Goal: Contribute content: Contribute content

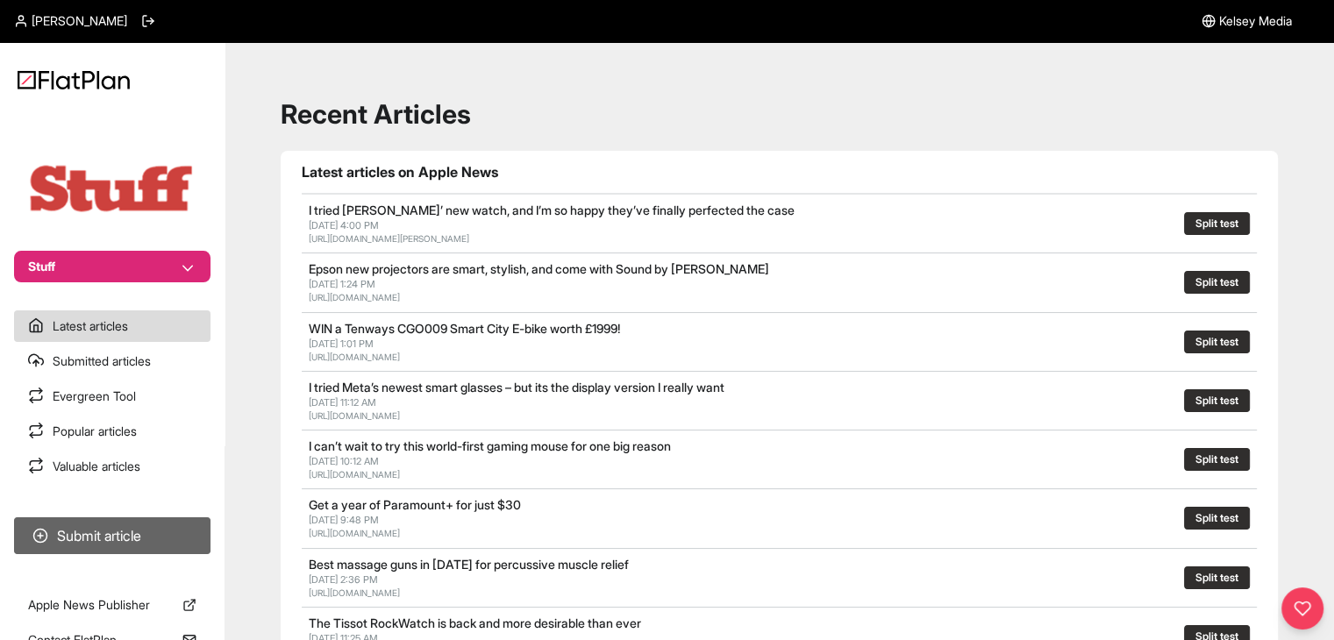
click at [187, 541] on button "Submit article" at bounding box center [112, 535] width 196 height 37
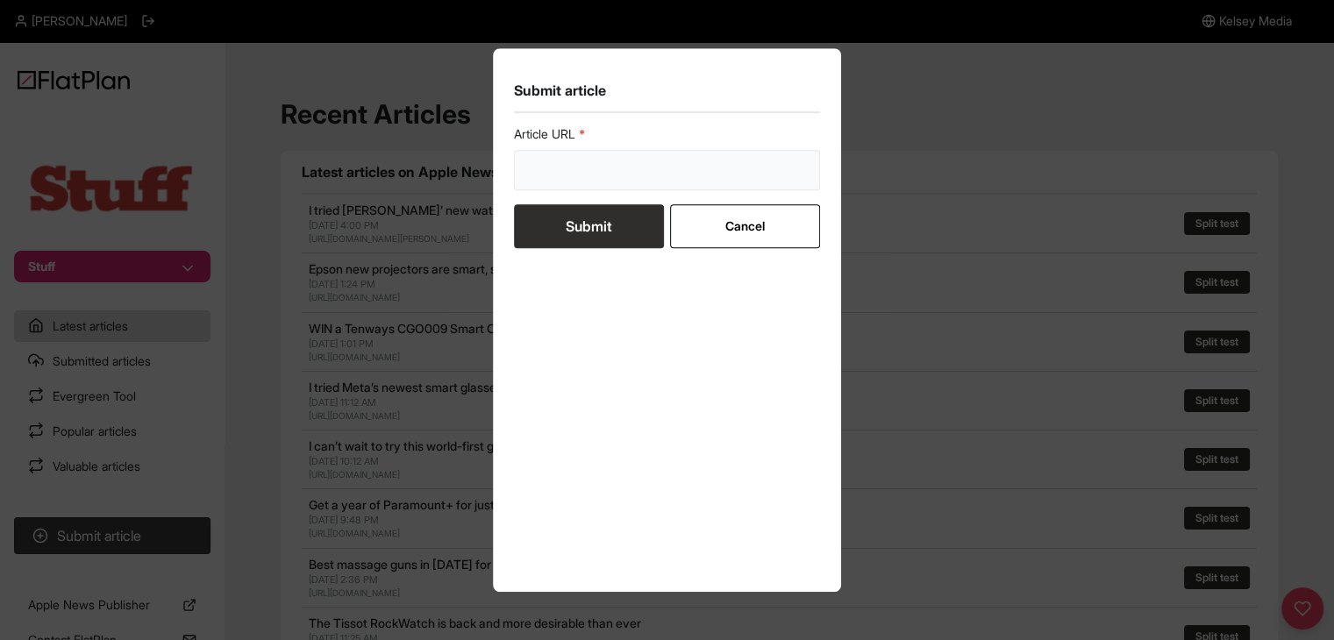
click at [621, 174] on input "url" at bounding box center [667, 170] width 307 height 40
paste input "[URL][DOMAIN_NAME]"
type input "[URL][DOMAIN_NAME]"
click at [601, 221] on button "Submit" at bounding box center [589, 226] width 150 height 44
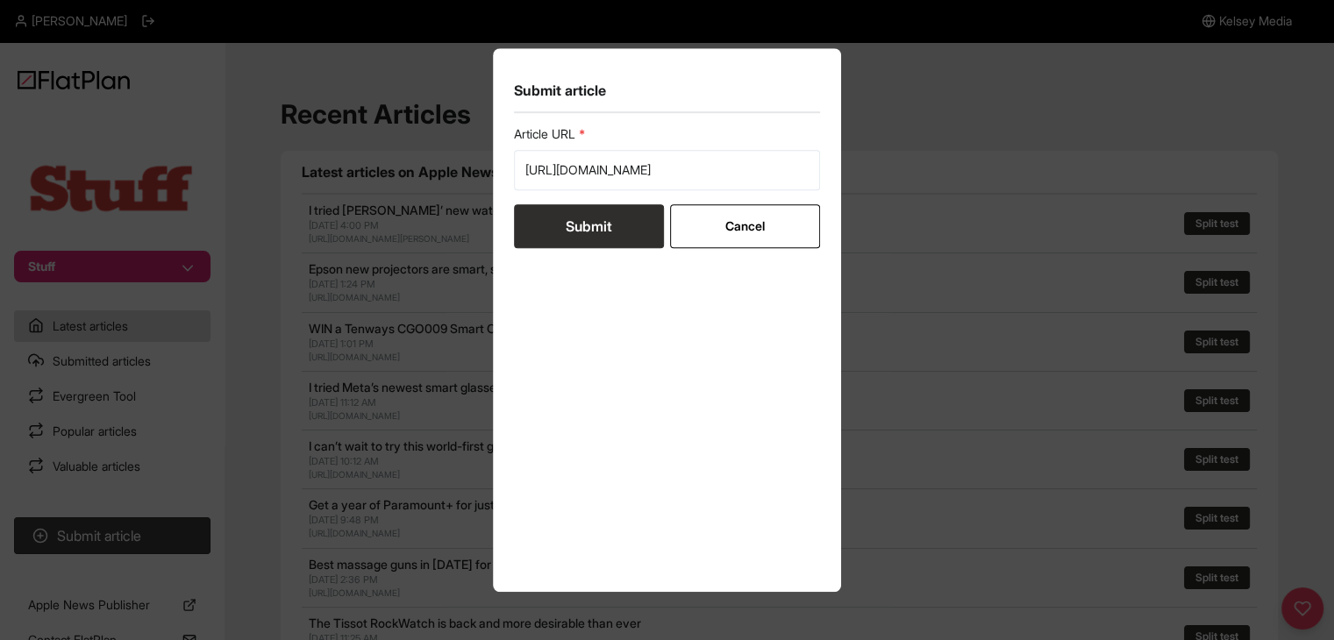
scroll to position [0, 0]
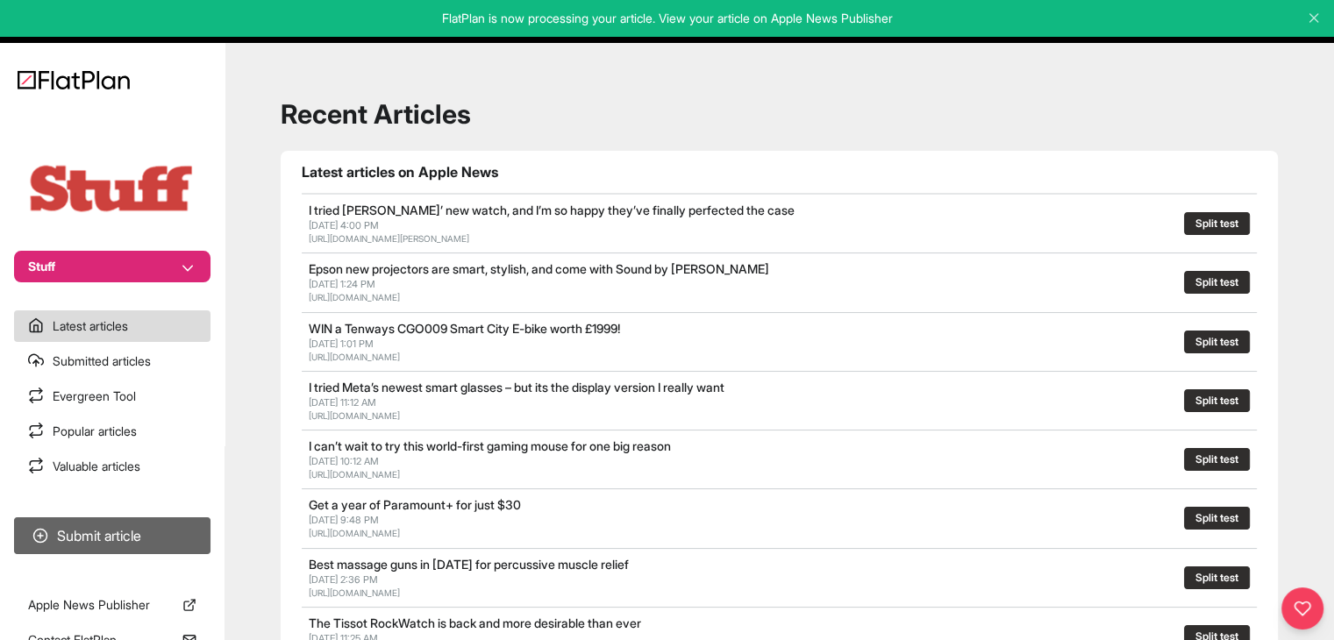
click at [96, 548] on button "Submit article" at bounding box center [112, 535] width 196 height 37
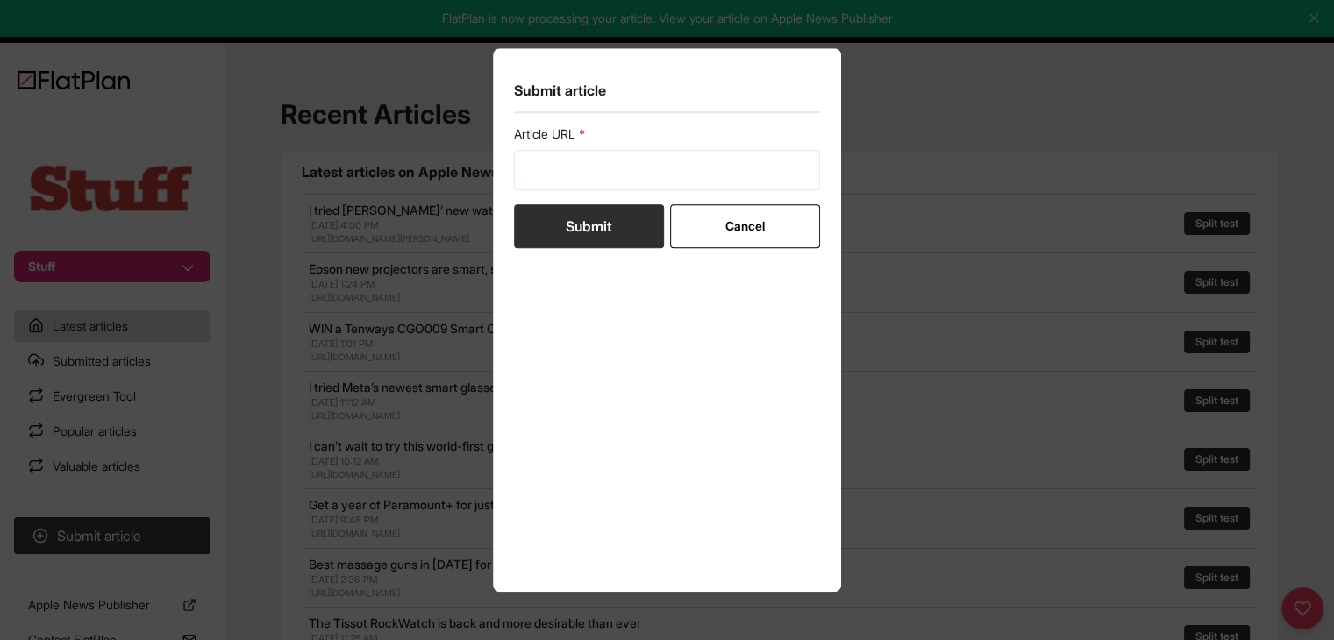
click at [580, 148] on div "Article URL" at bounding box center [667, 157] width 307 height 65
click at [584, 176] on input "url" at bounding box center [667, 170] width 307 height 40
paste input "[URL][DOMAIN_NAME]"
click at [586, 176] on input "[URL][DOMAIN_NAME]" at bounding box center [667, 170] width 307 height 40
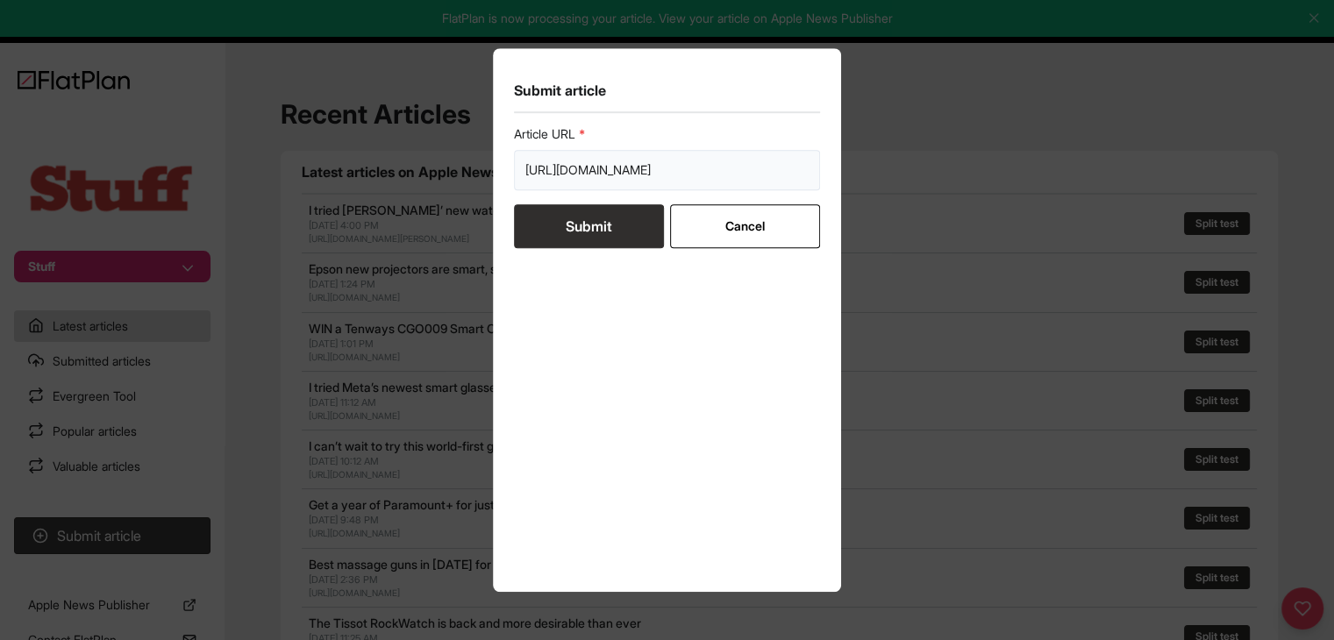
type input "[URL][DOMAIN_NAME]"
click at [597, 222] on button "Submit" at bounding box center [589, 226] width 150 height 44
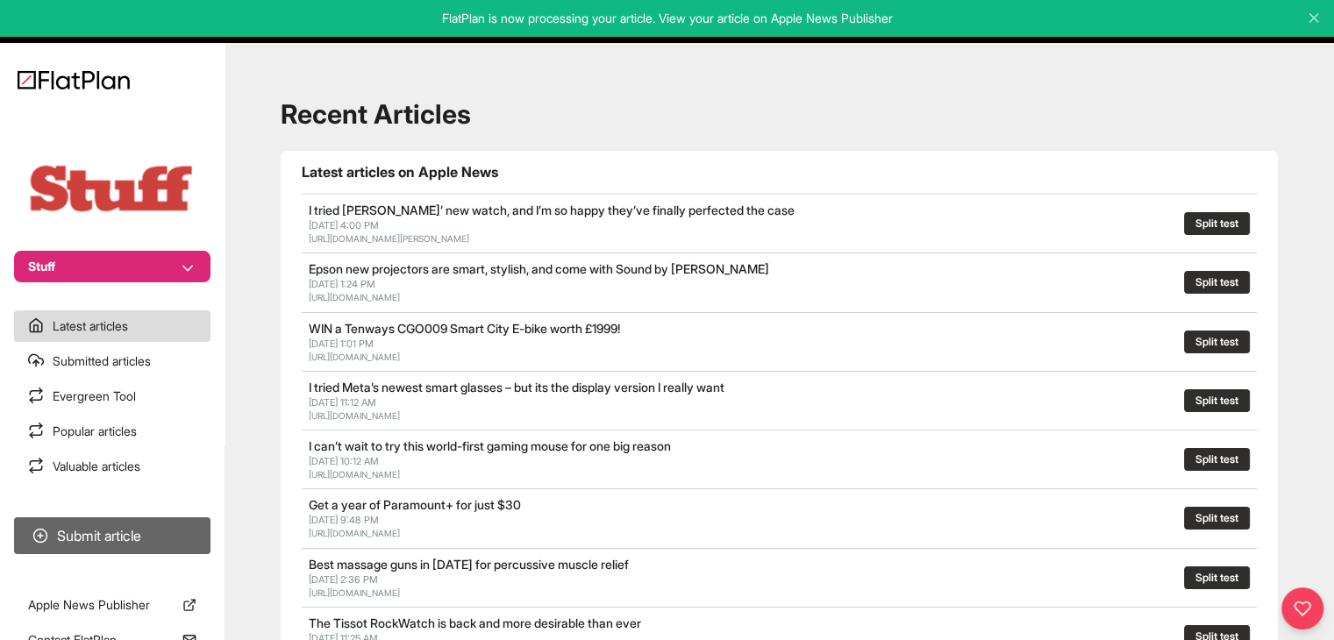
click at [98, 545] on button "Submit article" at bounding box center [112, 535] width 196 height 37
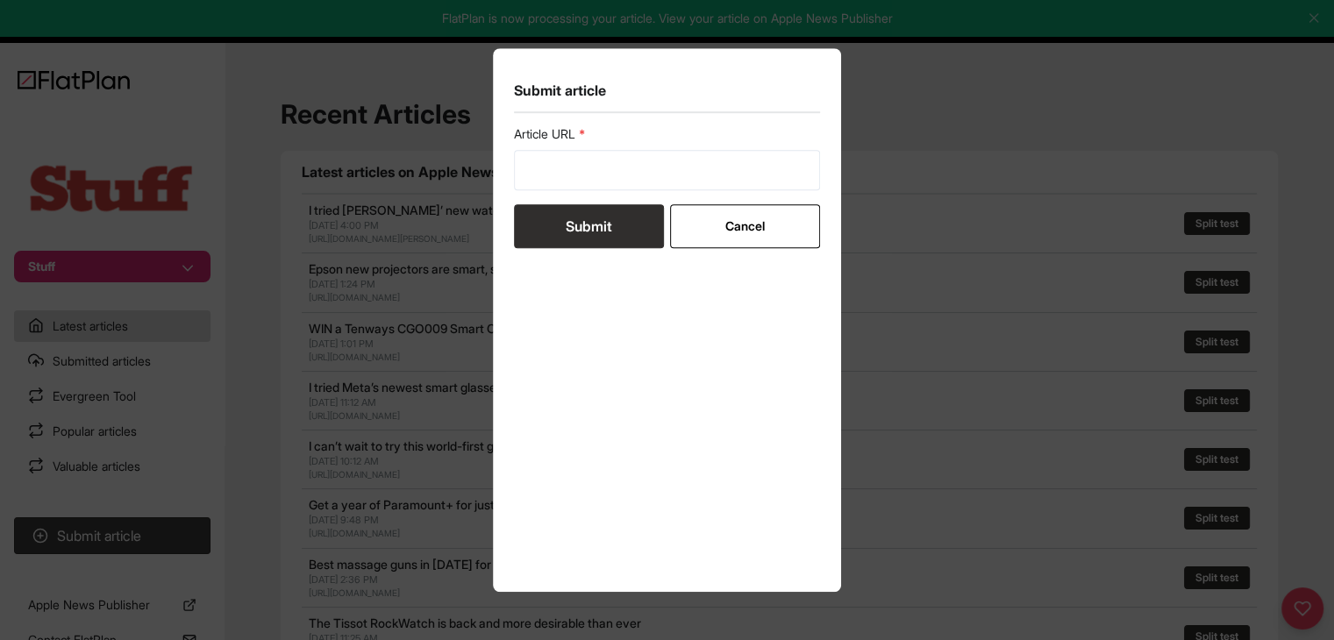
click at [608, 146] on div "Article URL" at bounding box center [667, 157] width 307 height 65
click at [600, 187] on input "url" at bounding box center [667, 170] width 307 height 40
paste input "[URL][DOMAIN_NAME]"
type input "[URL][DOMAIN_NAME]"
click at [592, 224] on button "Submit" at bounding box center [589, 226] width 150 height 44
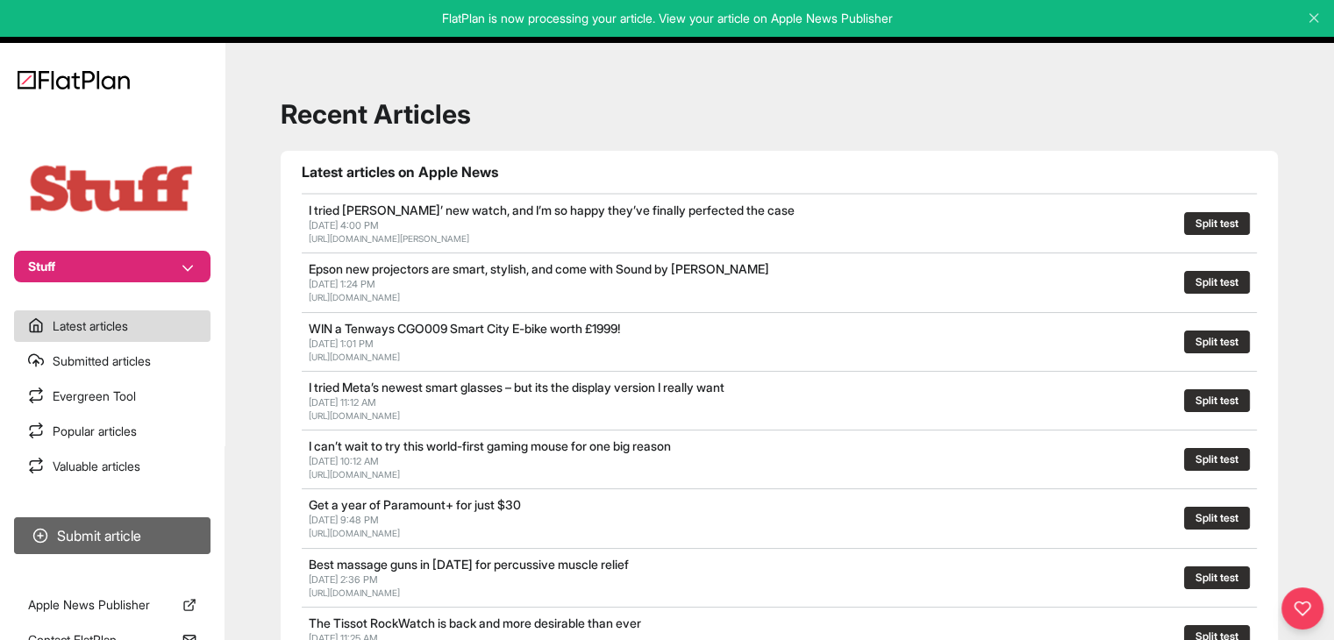
click at [135, 535] on button "Submit article" at bounding box center [112, 535] width 196 height 37
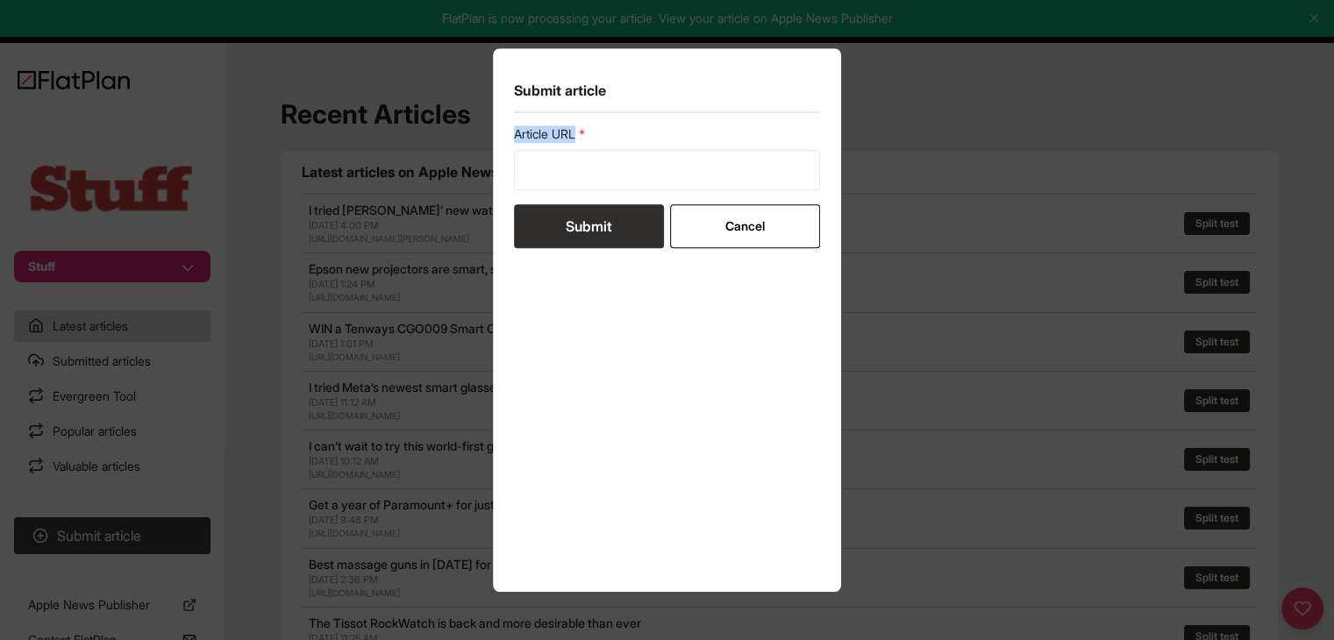
drag, startPoint x: 558, startPoint y: 190, endPoint x: 554, endPoint y: 182, distance: 9.4
click at [555, 187] on form "Article URL Submit Cancel" at bounding box center [667, 186] width 307 height 123
click at [555, 182] on input "url" at bounding box center [667, 170] width 307 height 40
click at [567, 229] on form "Article URL Submit Cancel" at bounding box center [667, 186] width 307 height 123
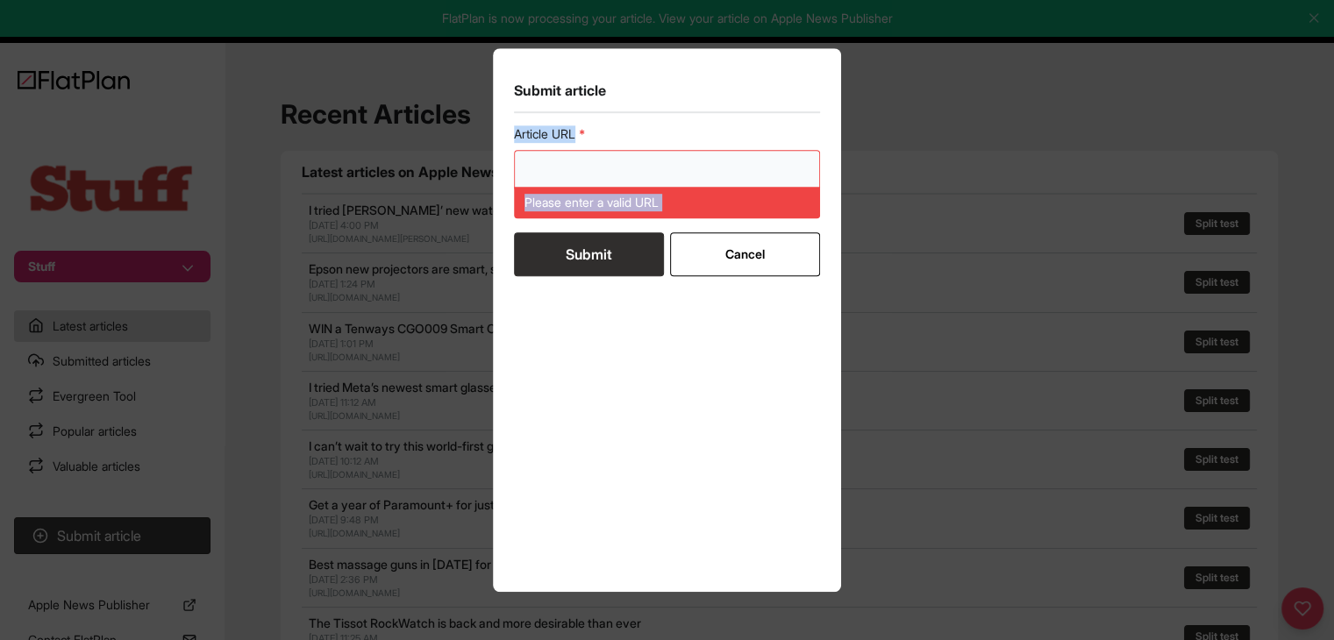
click at [563, 180] on input "url" at bounding box center [667, 170] width 307 height 40
paste input "[URL][DOMAIN_NAME]"
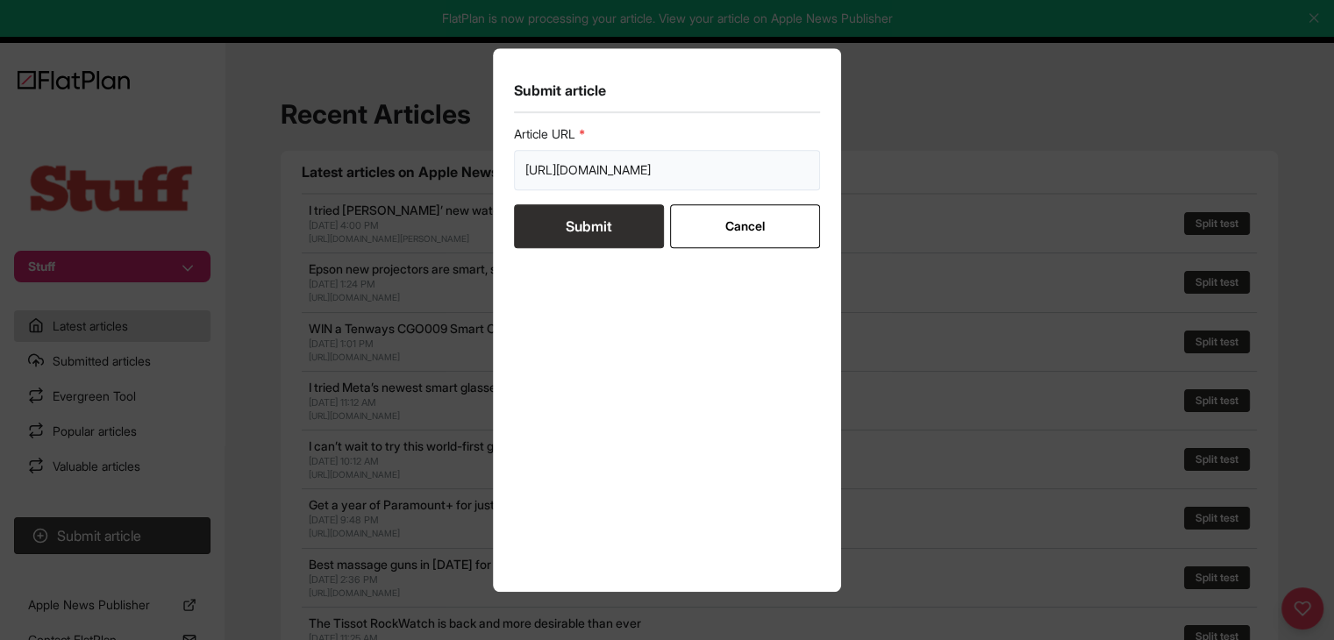
scroll to position [0, 24]
type input "[URL][DOMAIN_NAME]"
click at [568, 215] on button "Submit" at bounding box center [589, 226] width 150 height 44
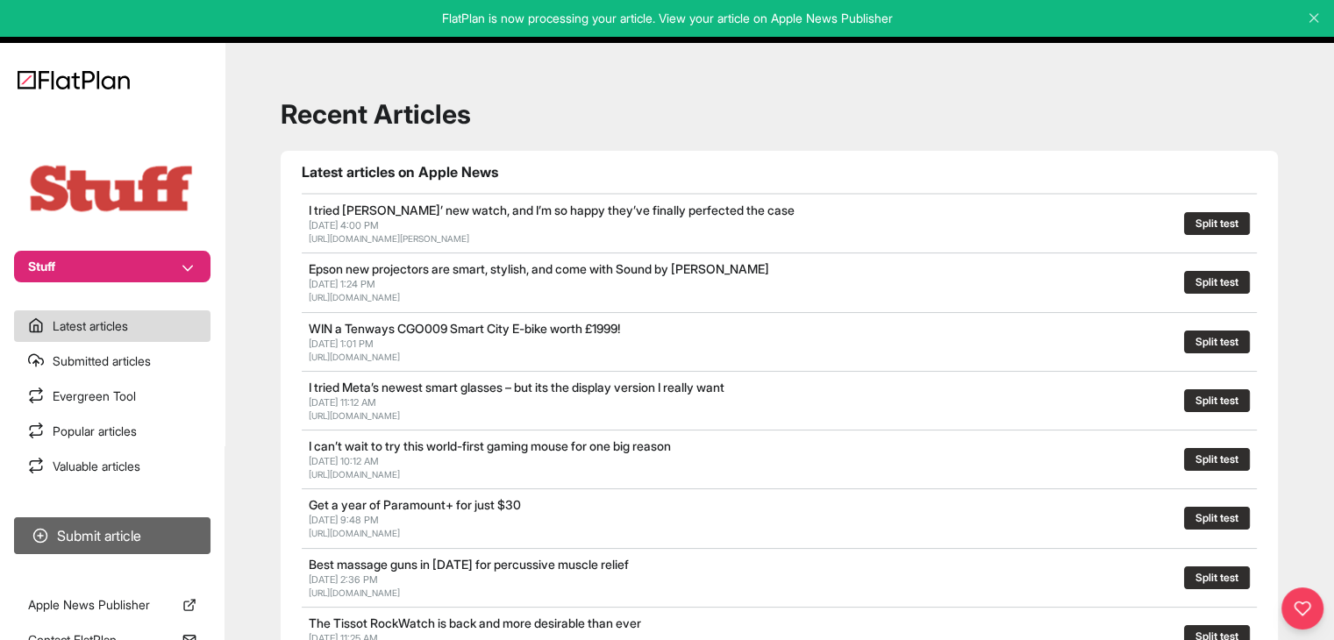
click at [182, 535] on button "Submit article" at bounding box center [112, 535] width 196 height 37
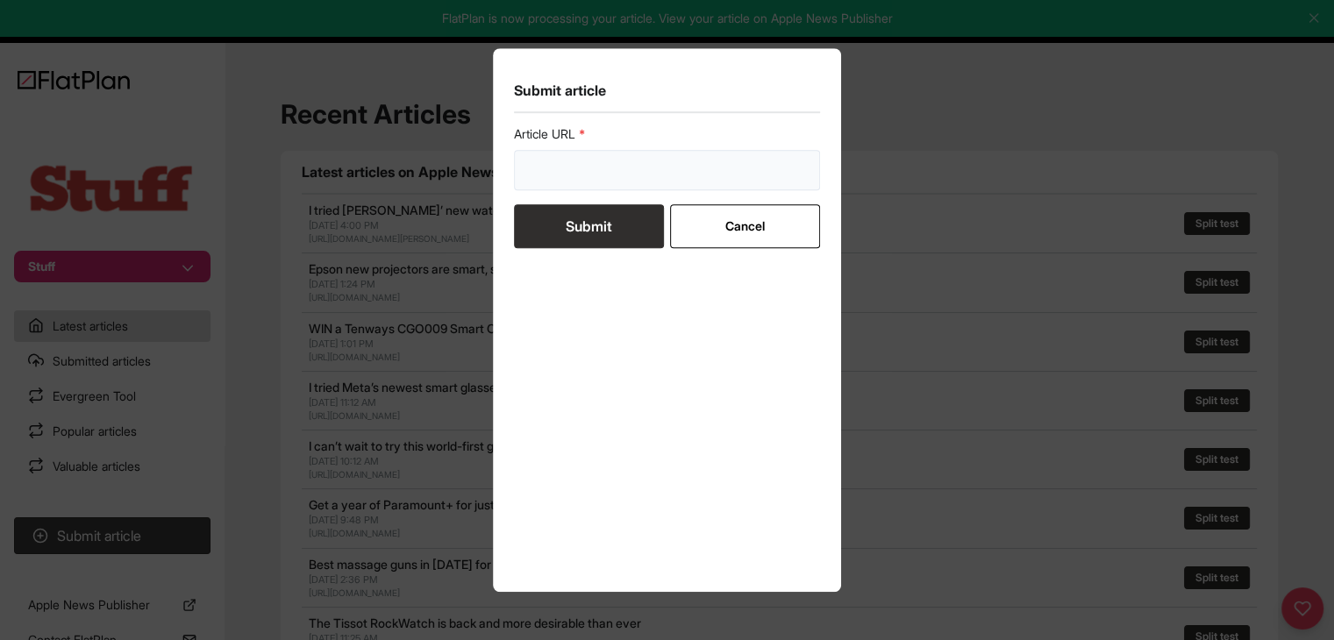
click at [581, 152] on input "url" at bounding box center [667, 170] width 307 height 40
paste input "[URL][DOMAIN_NAME]"
type input "[URL][DOMAIN_NAME]"
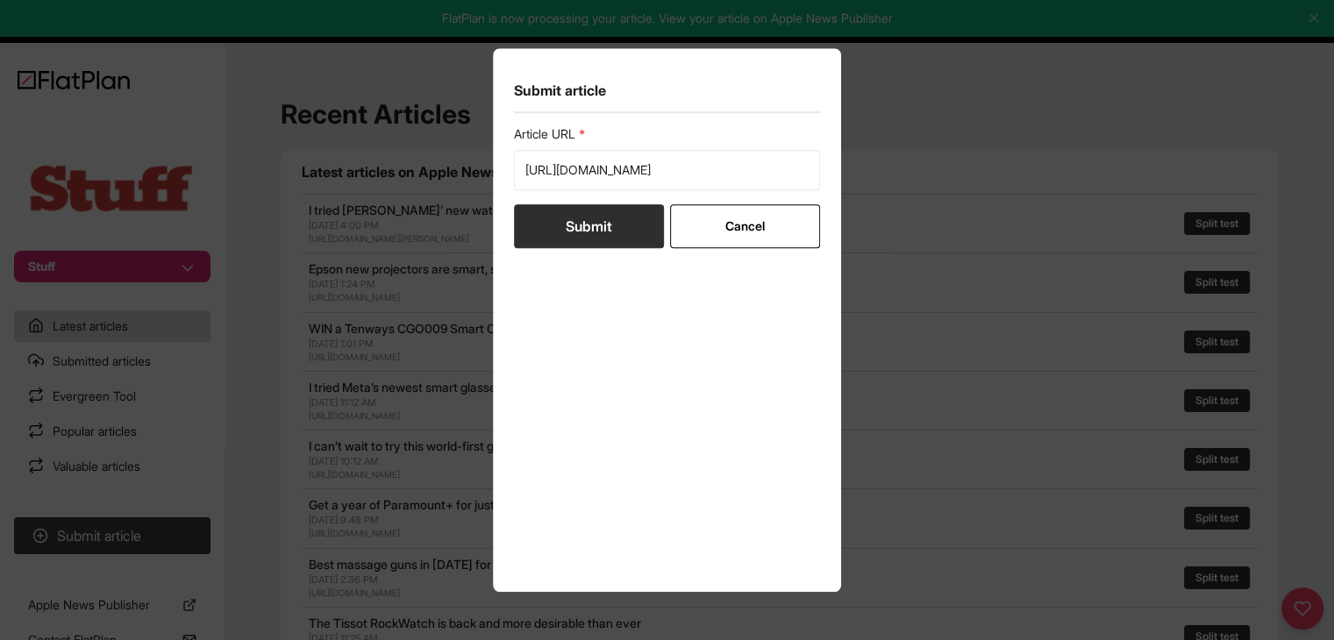
click at [569, 224] on button "Submit" at bounding box center [589, 226] width 150 height 44
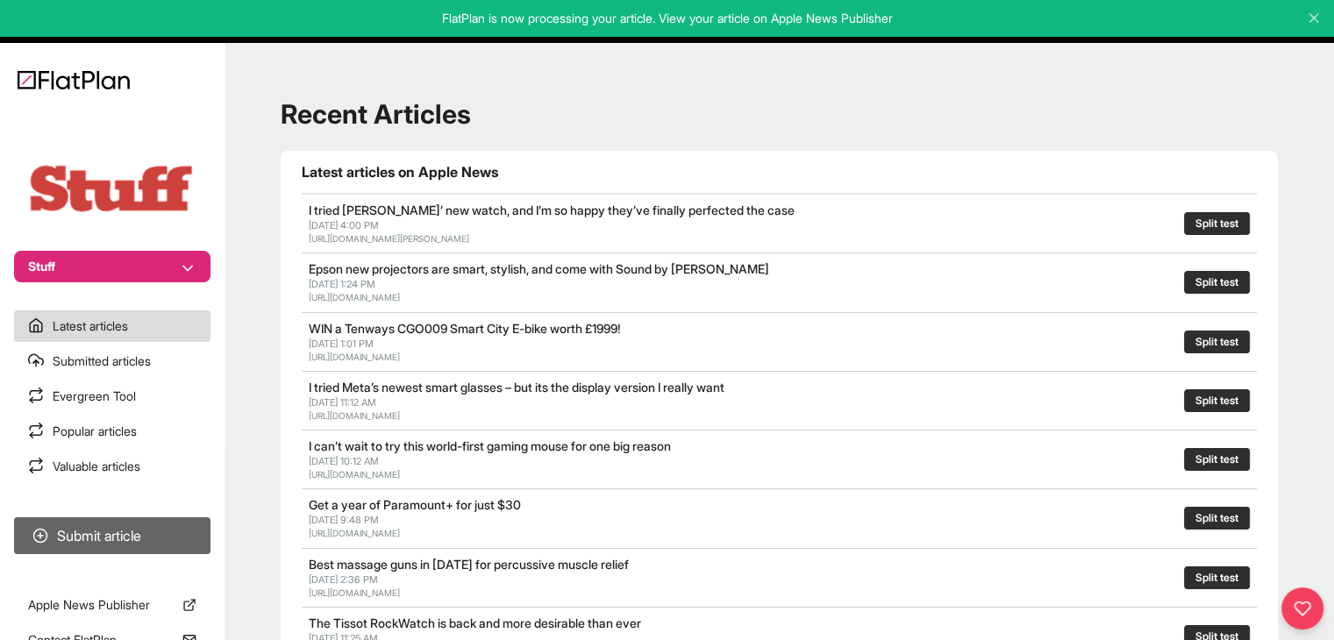
click at [193, 538] on button "Submit article" at bounding box center [112, 535] width 196 height 37
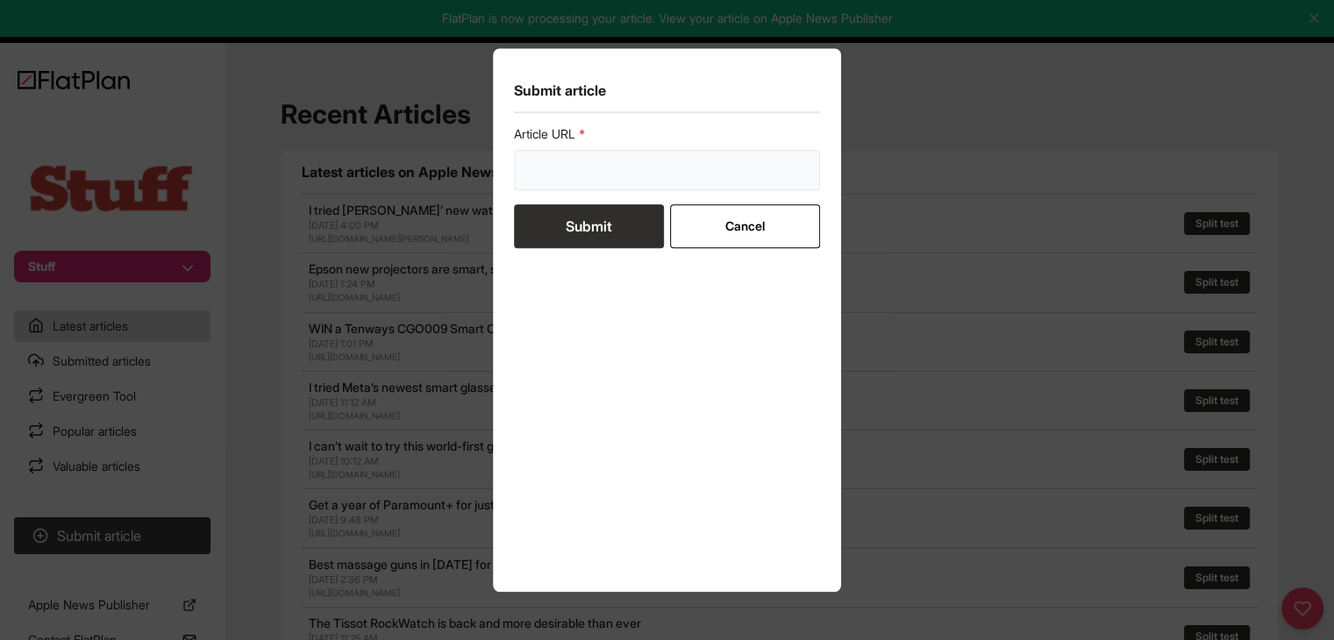
click at [582, 166] on input "url" at bounding box center [667, 170] width 307 height 40
paste input "[URL][DOMAIN_NAME]"
type input "[URL][DOMAIN_NAME]"
click at [581, 232] on button "Submit" at bounding box center [589, 226] width 150 height 44
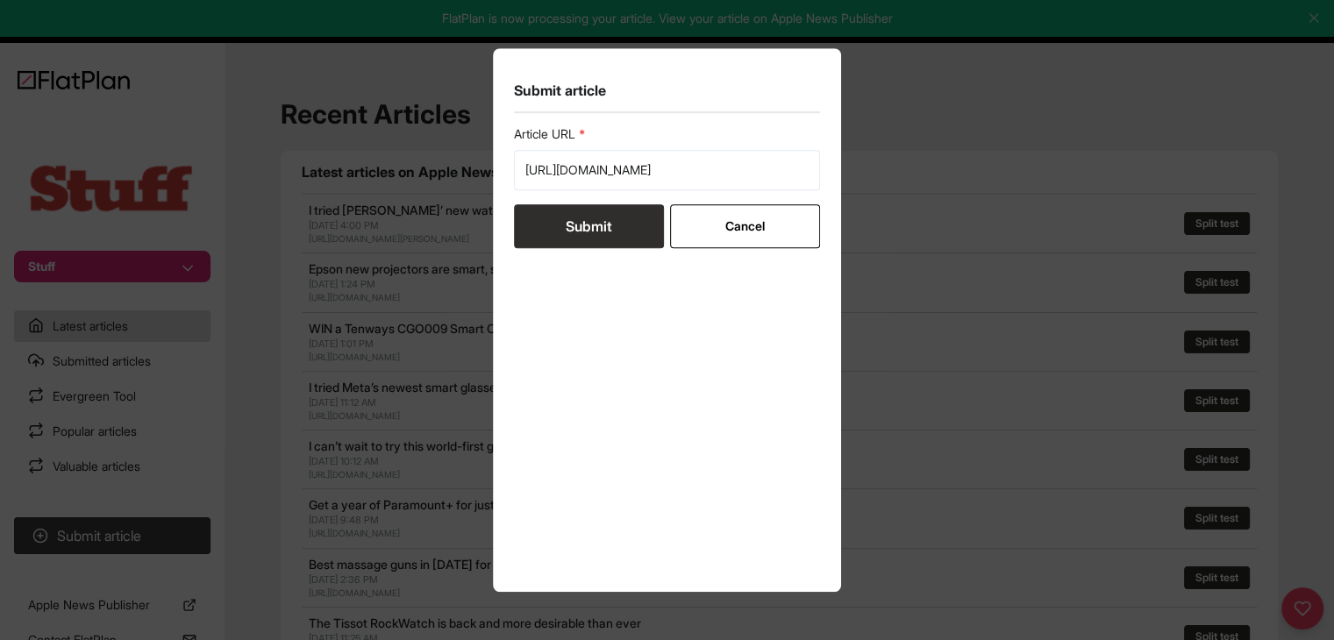
scroll to position [0, 0]
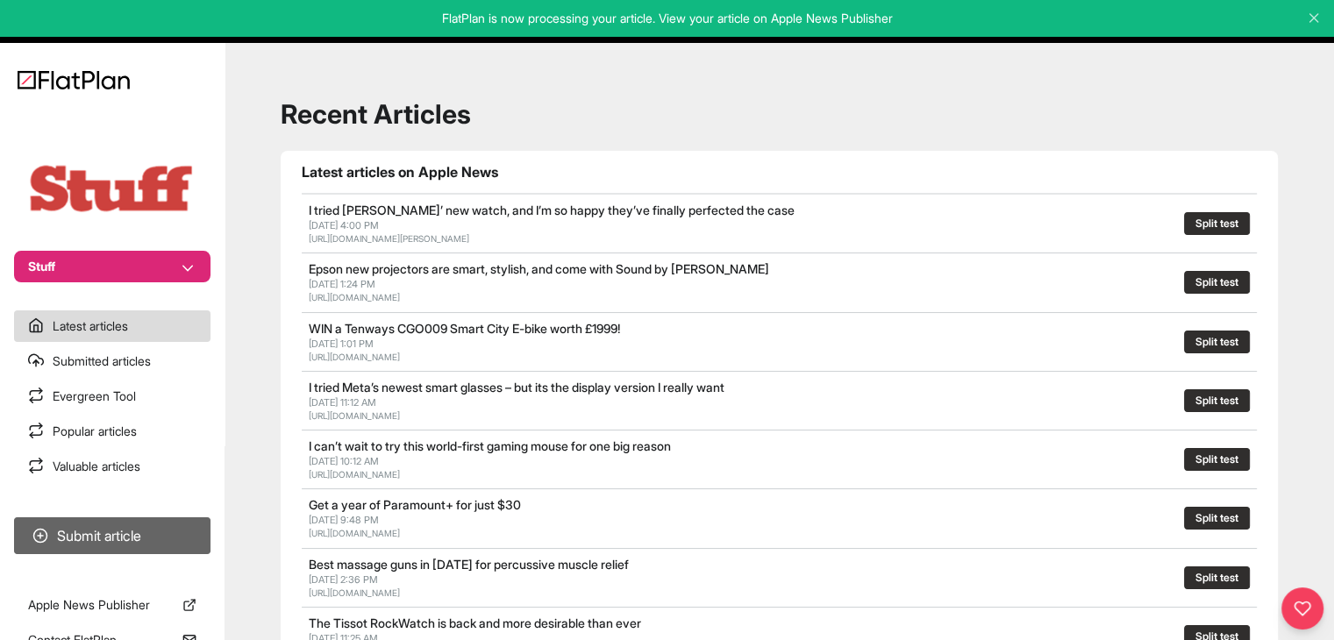
click at [105, 541] on button "Submit article" at bounding box center [112, 535] width 196 height 37
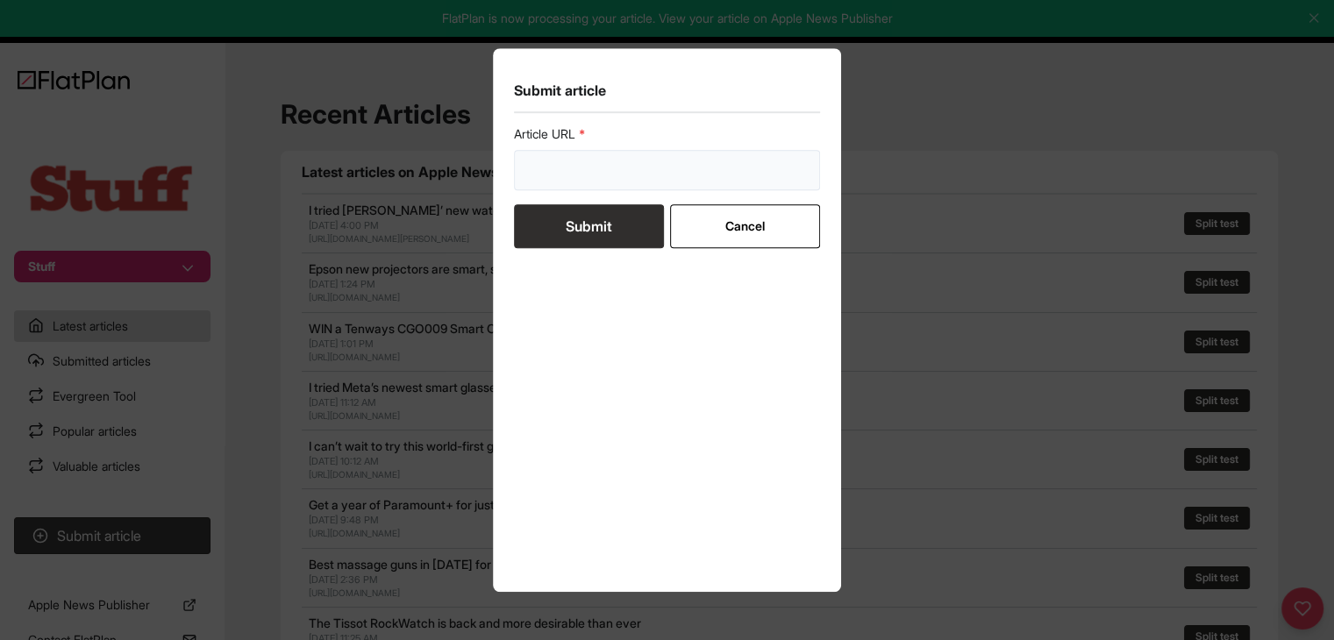
click at [578, 173] on input "url" at bounding box center [667, 170] width 307 height 40
paste input "[URL][DOMAIN_NAME]"
type input "[URL][DOMAIN_NAME]"
click at [574, 229] on button "Submit" at bounding box center [589, 226] width 150 height 44
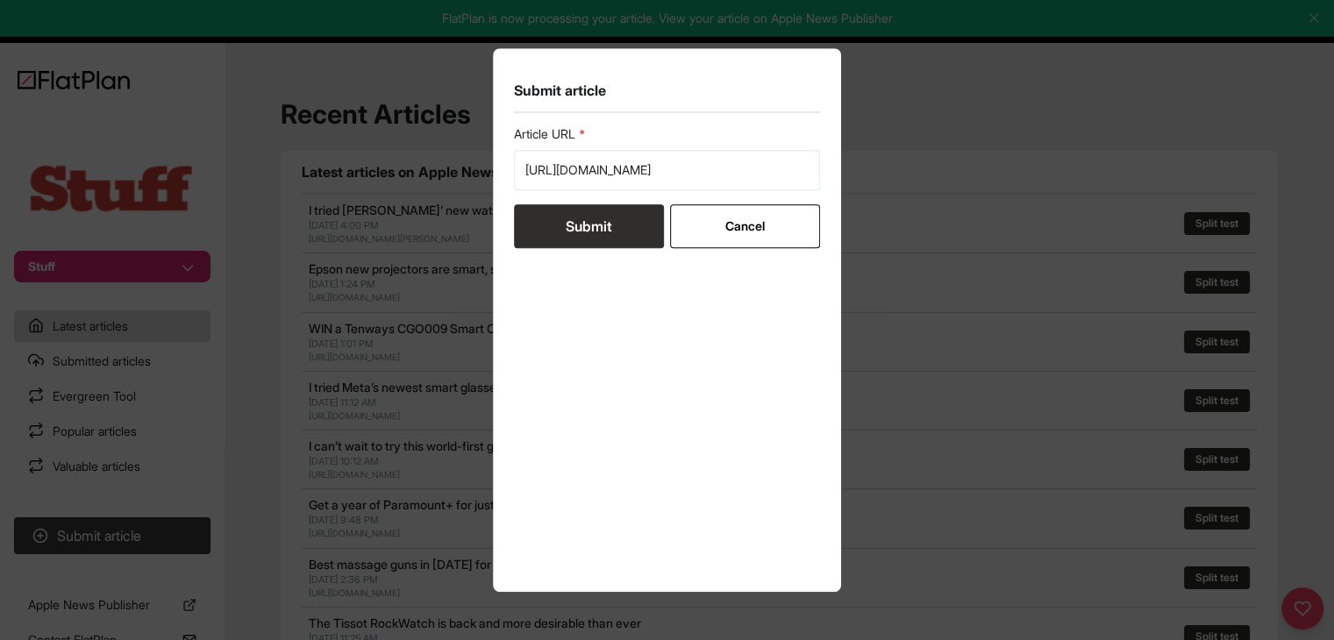
scroll to position [0, 0]
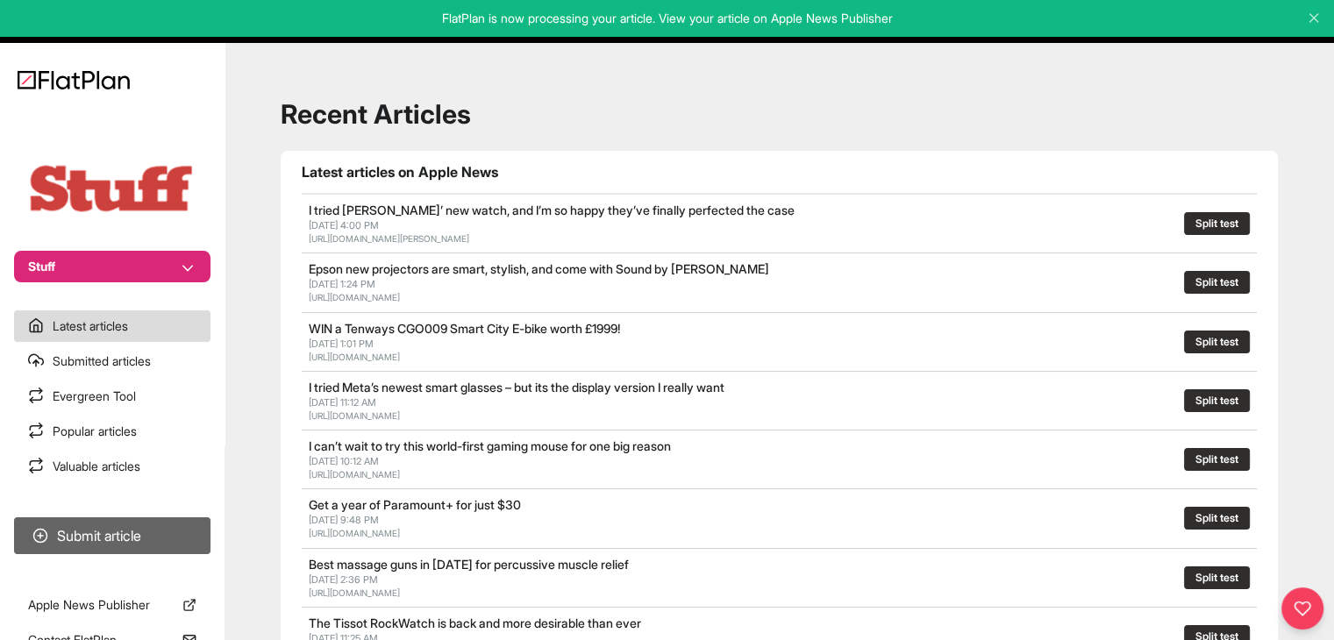
click at [125, 541] on button "Submit article" at bounding box center [112, 535] width 196 height 37
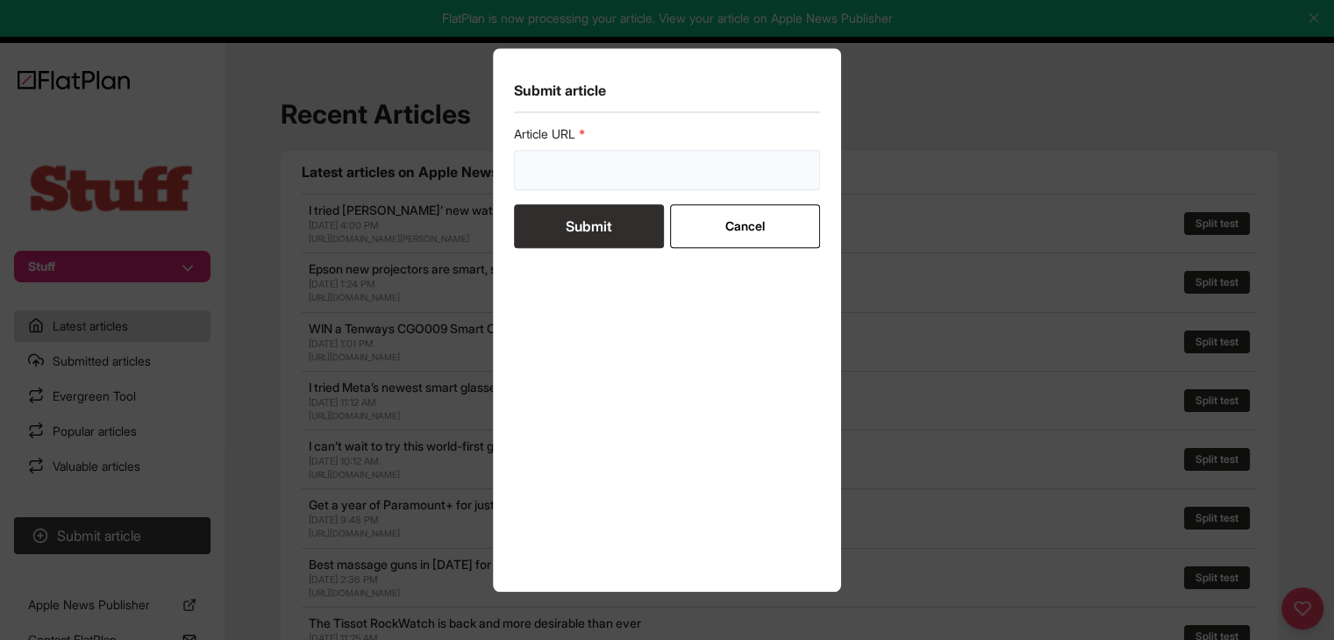
drag, startPoint x: 565, startPoint y: 165, endPoint x: 572, endPoint y: 197, distance: 33.2
click at [564, 166] on input "url" at bounding box center [667, 170] width 307 height 40
paste input "[URL][DOMAIN_NAME]"
type input "[URL][DOMAIN_NAME]"
click at [571, 219] on button "Submit" at bounding box center [589, 226] width 150 height 44
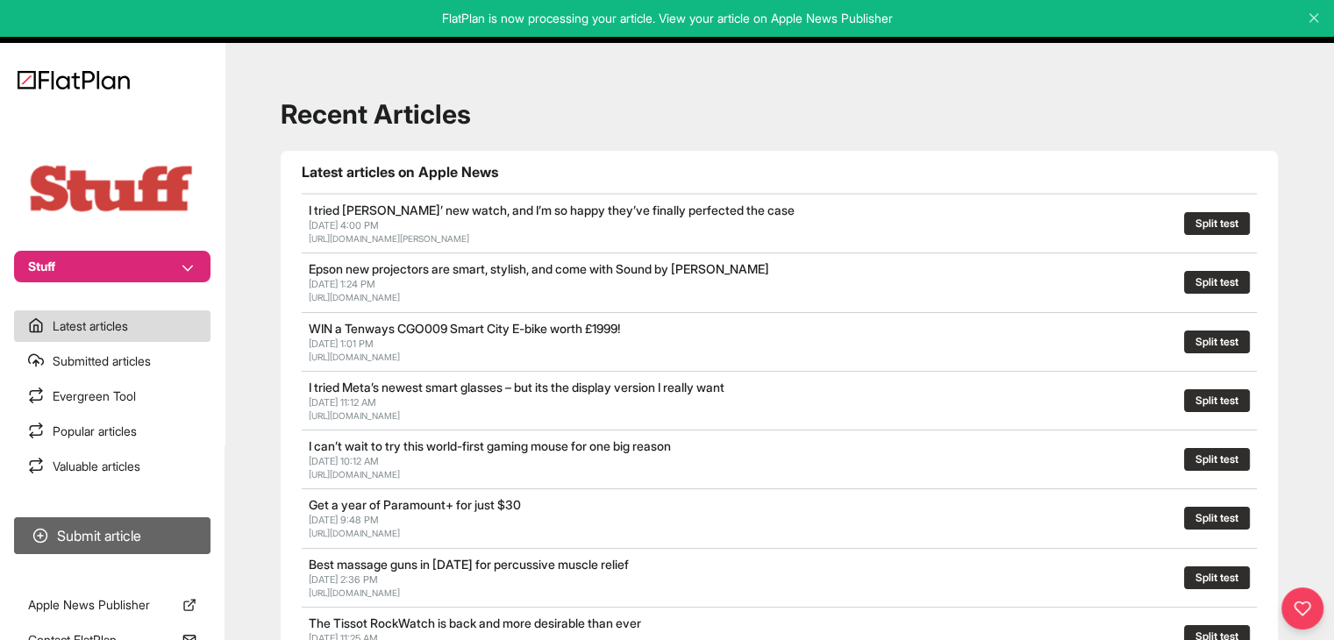
click at [180, 545] on button "Submit article" at bounding box center [112, 535] width 196 height 37
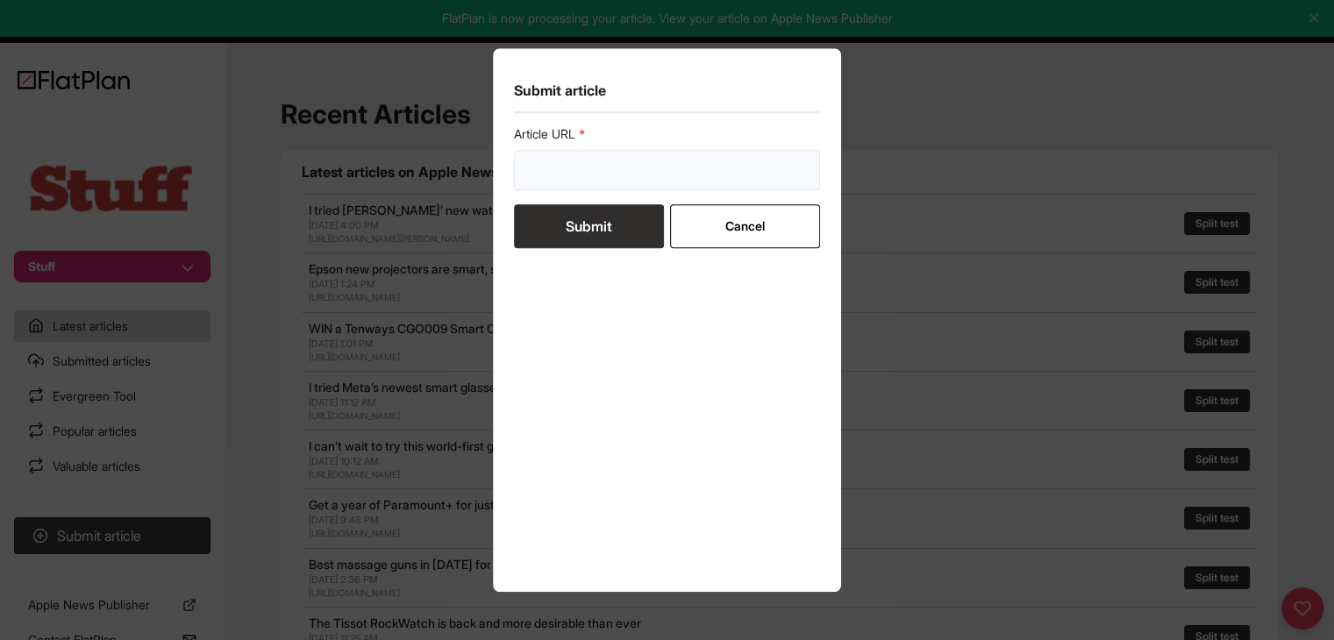
click at [649, 160] on input "url" at bounding box center [667, 170] width 307 height 40
paste input "[URL][DOMAIN_NAME]"
type input "[URL][DOMAIN_NAME]"
click at [637, 232] on button "Submit" at bounding box center [589, 226] width 150 height 44
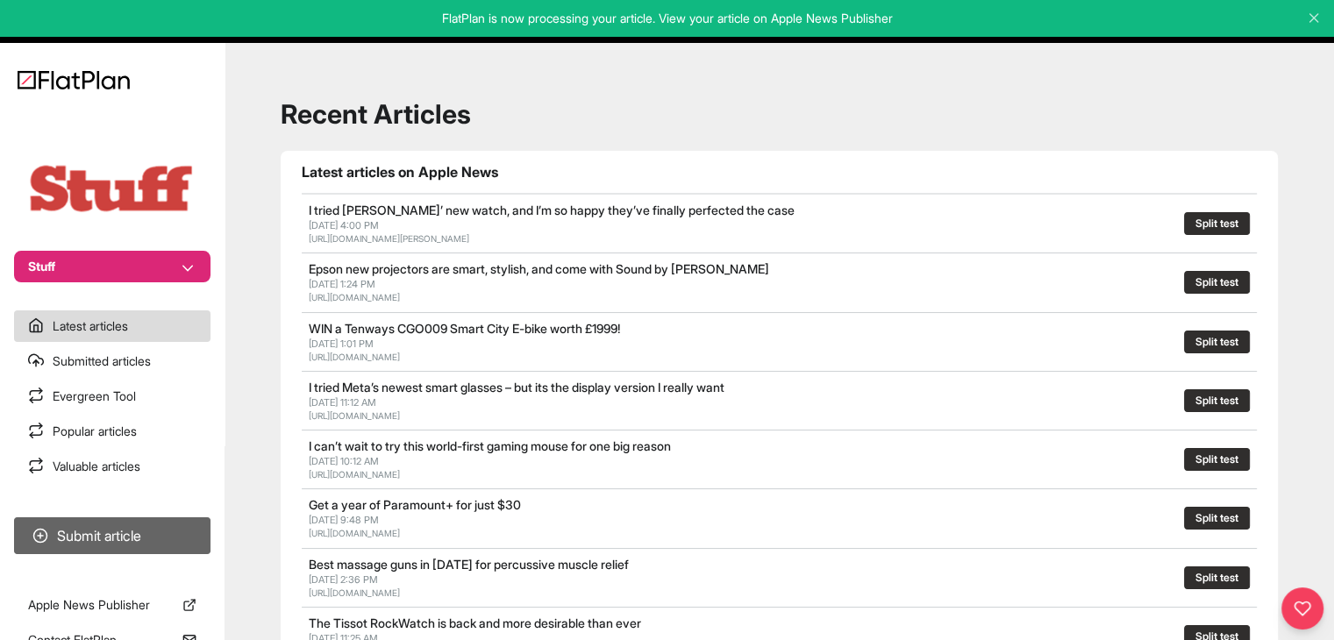
click at [168, 537] on button "Submit article" at bounding box center [112, 535] width 196 height 37
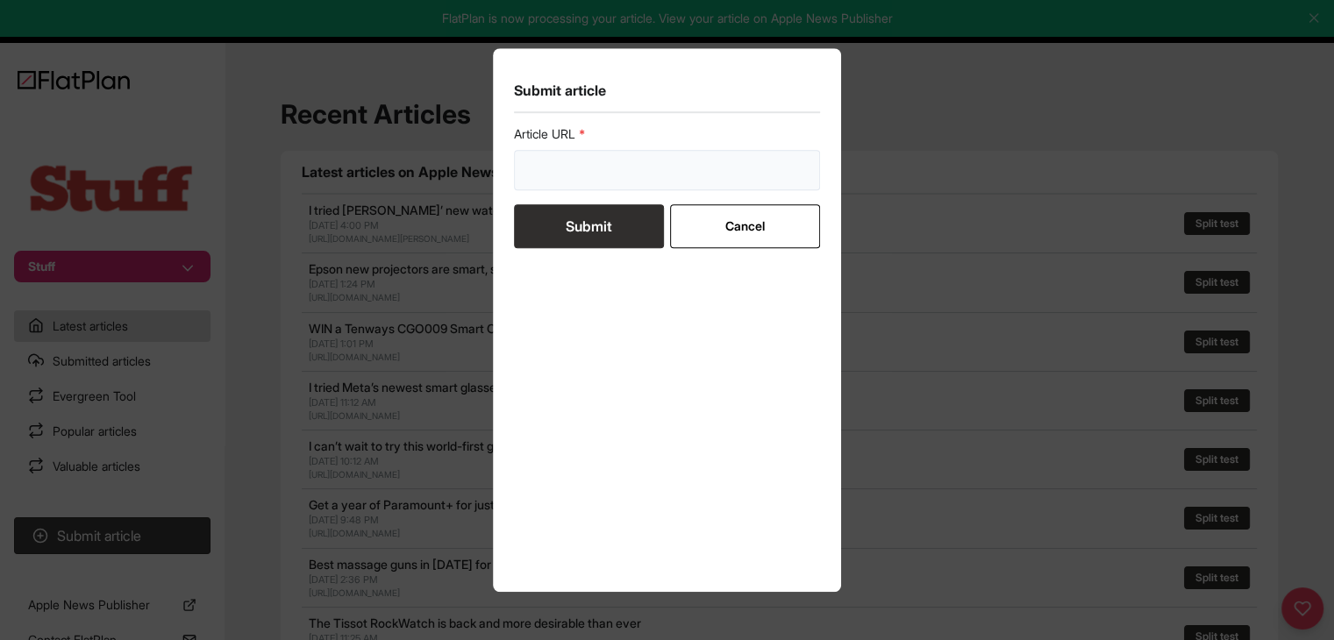
click at [634, 163] on input "url" at bounding box center [667, 170] width 307 height 40
paste input "[URL][DOMAIN_NAME]"
type input "[URL][DOMAIN_NAME]"
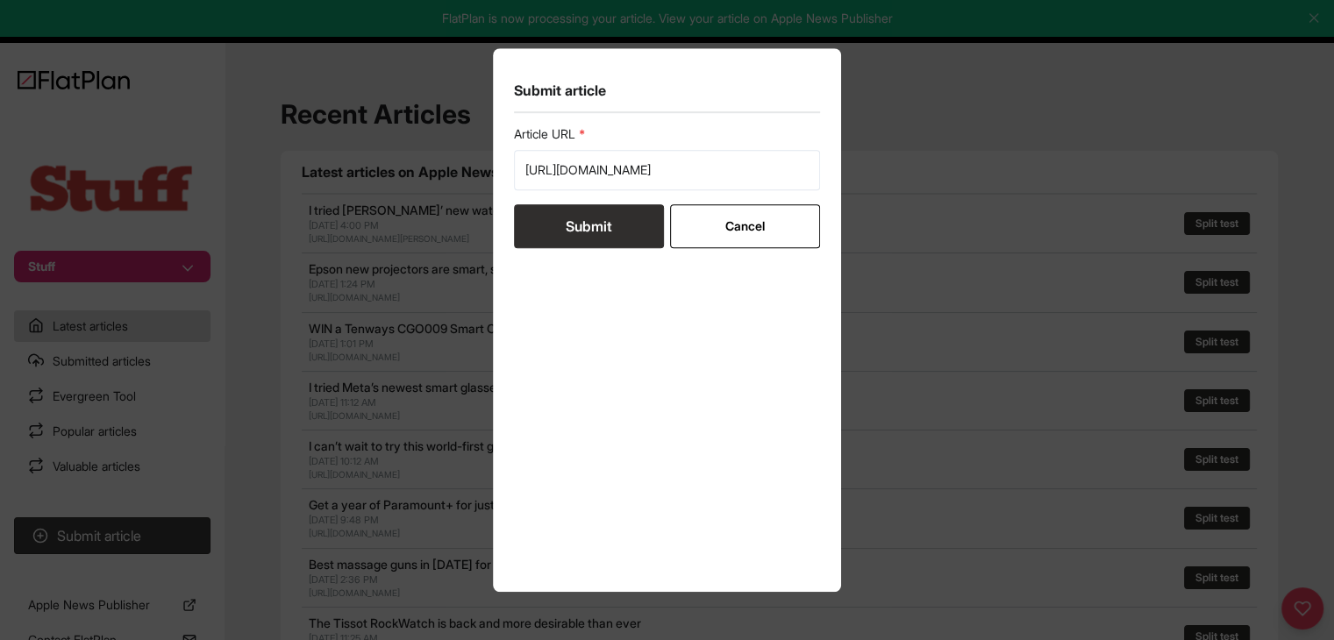
click at [616, 232] on button "Submit" at bounding box center [589, 226] width 150 height 44
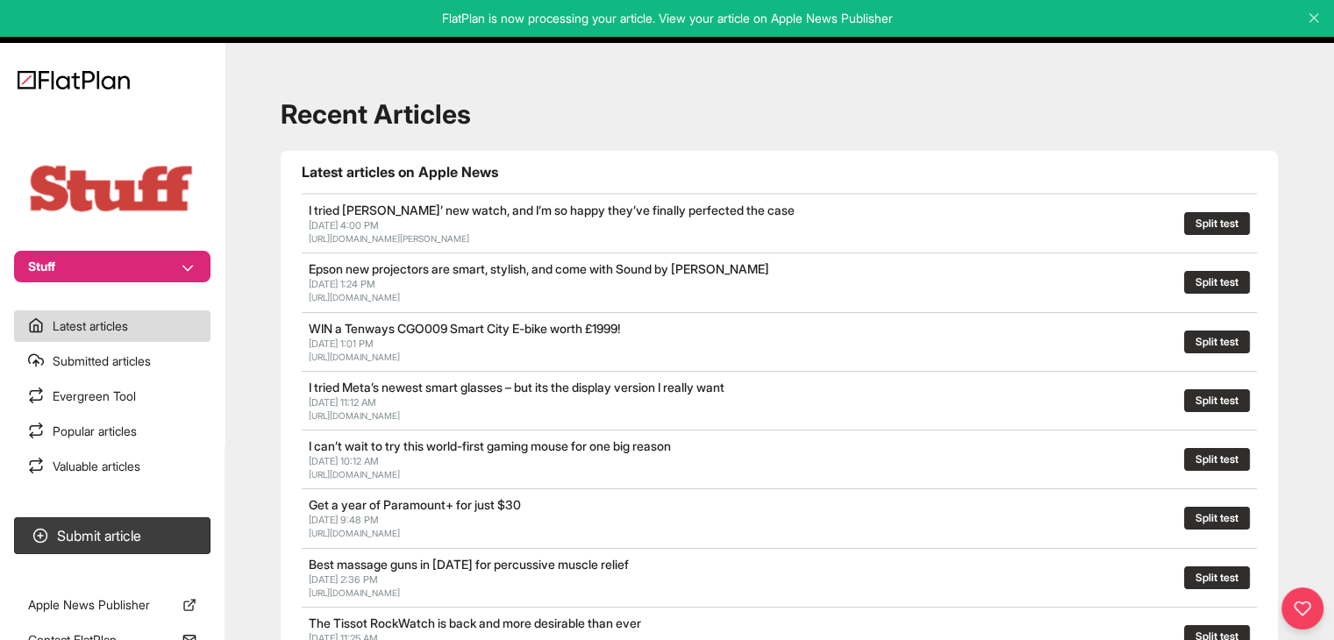
click at [150, 268] on button "Stuff" at bounding box center [112, 267] width 196 height 32
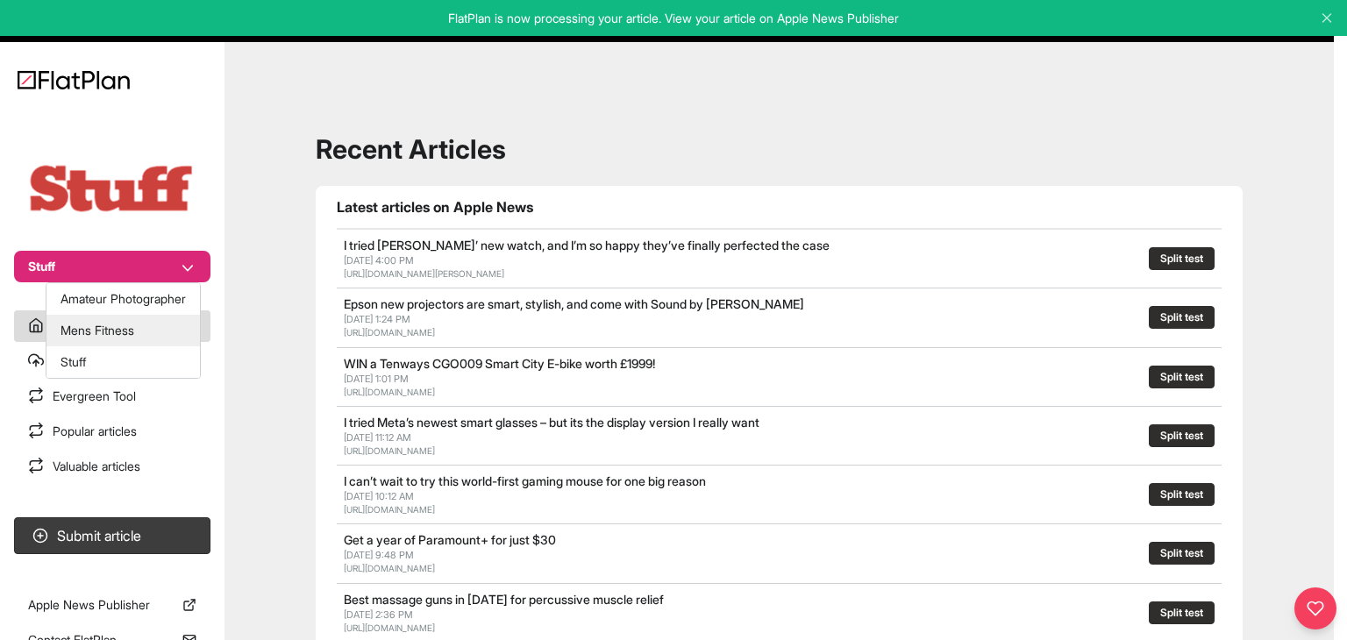
click at [158, 325] on button "Mens Fitness" at bounding box center [122, 331] width 153 height 32
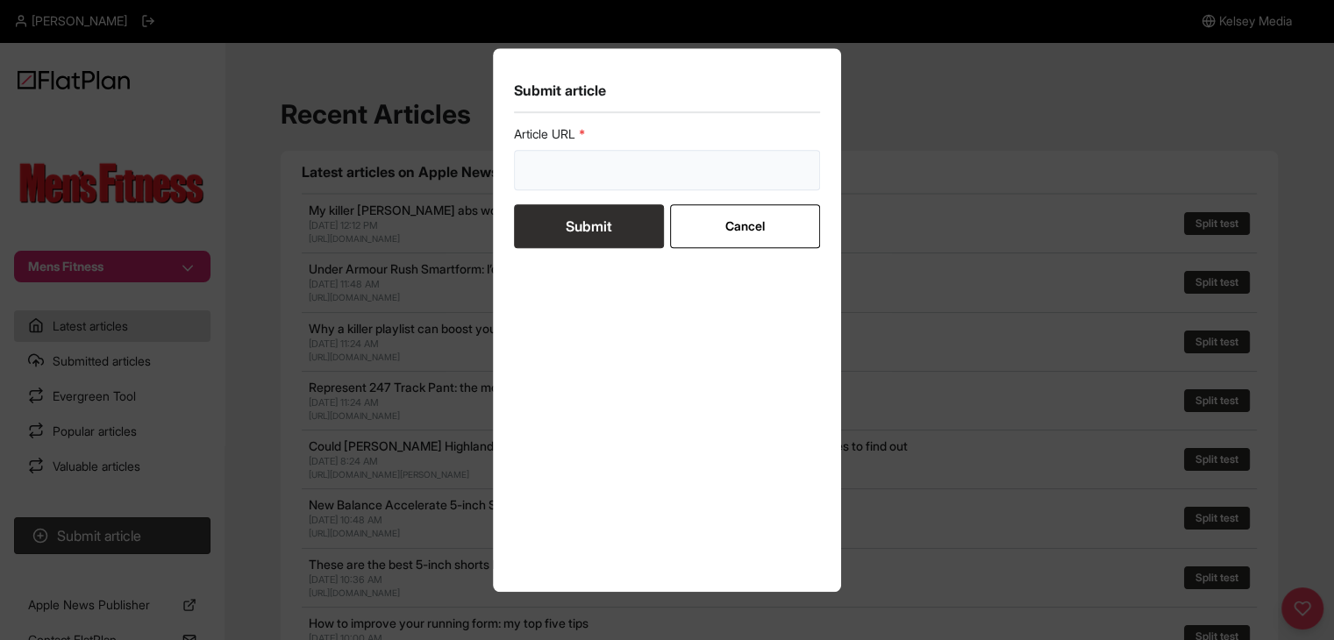
click at [559, 187] on input "url" at bounding box center [667, 170] width 307 height 40
paste input "[URL][DOMAIN_NAME]"
type input "[URL][DOMAIN_NAME]"
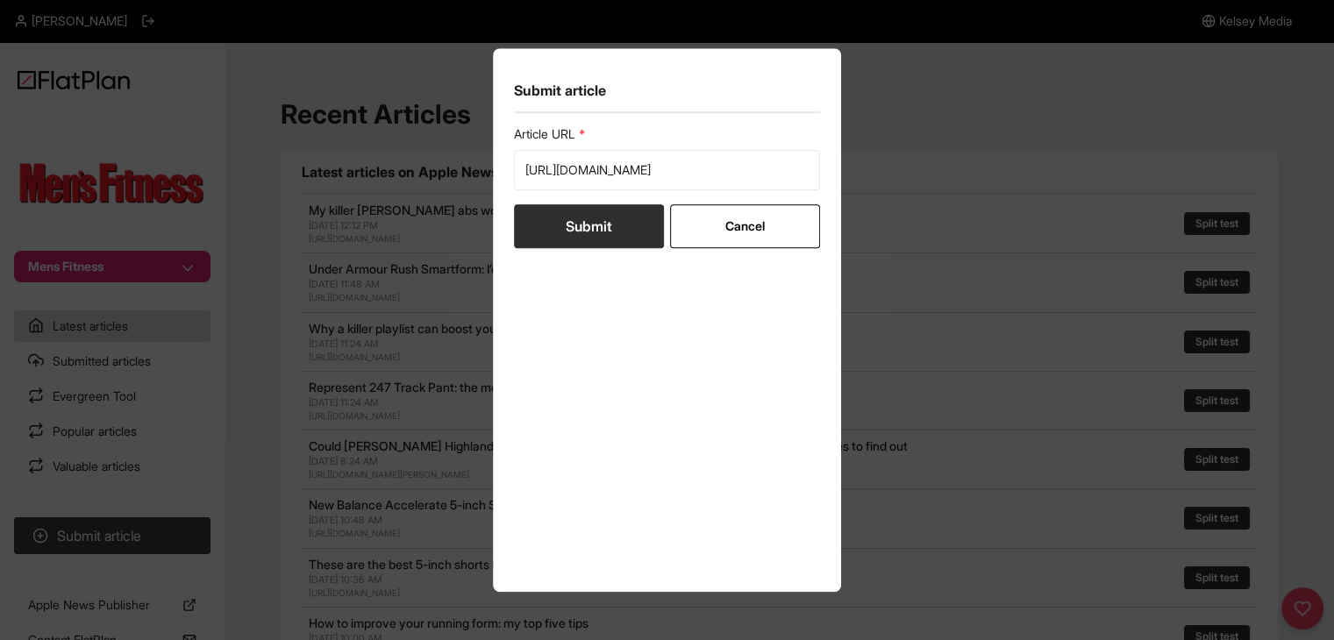
click at [562, 215] on button "Submit" at bounding box center [589, 226] width 150 height 44
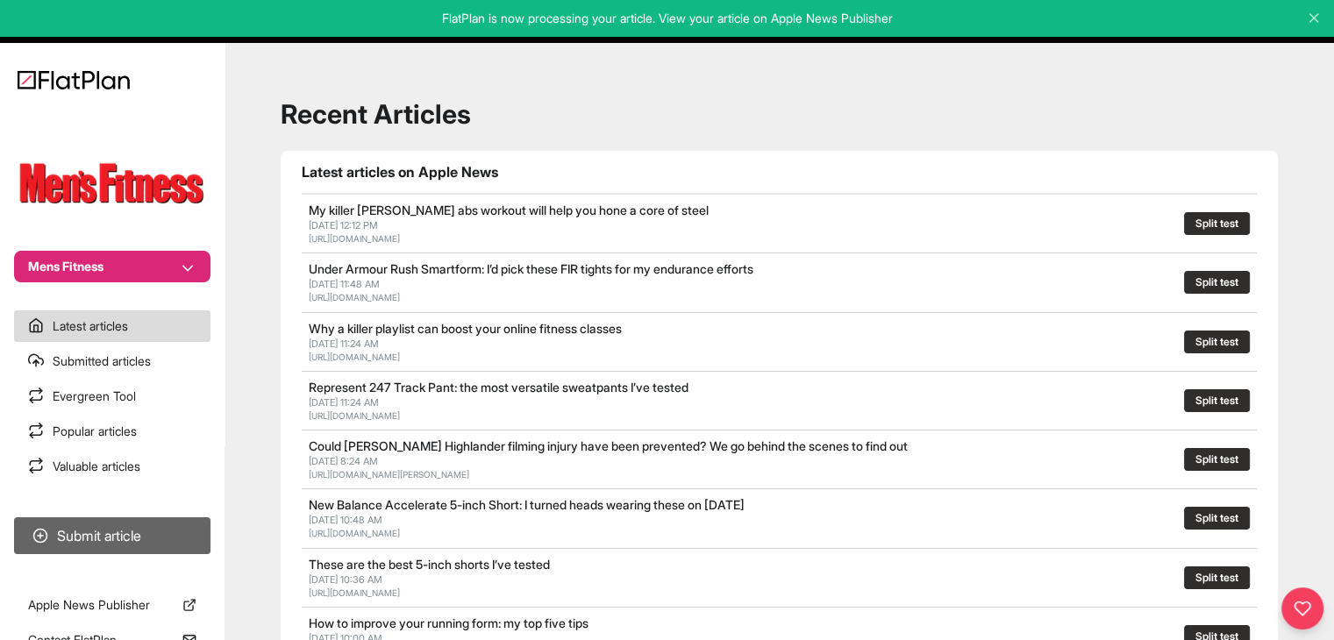
click at [196, 532] on button "Submit article" at bounding box center [112, 535] width 196 height 37
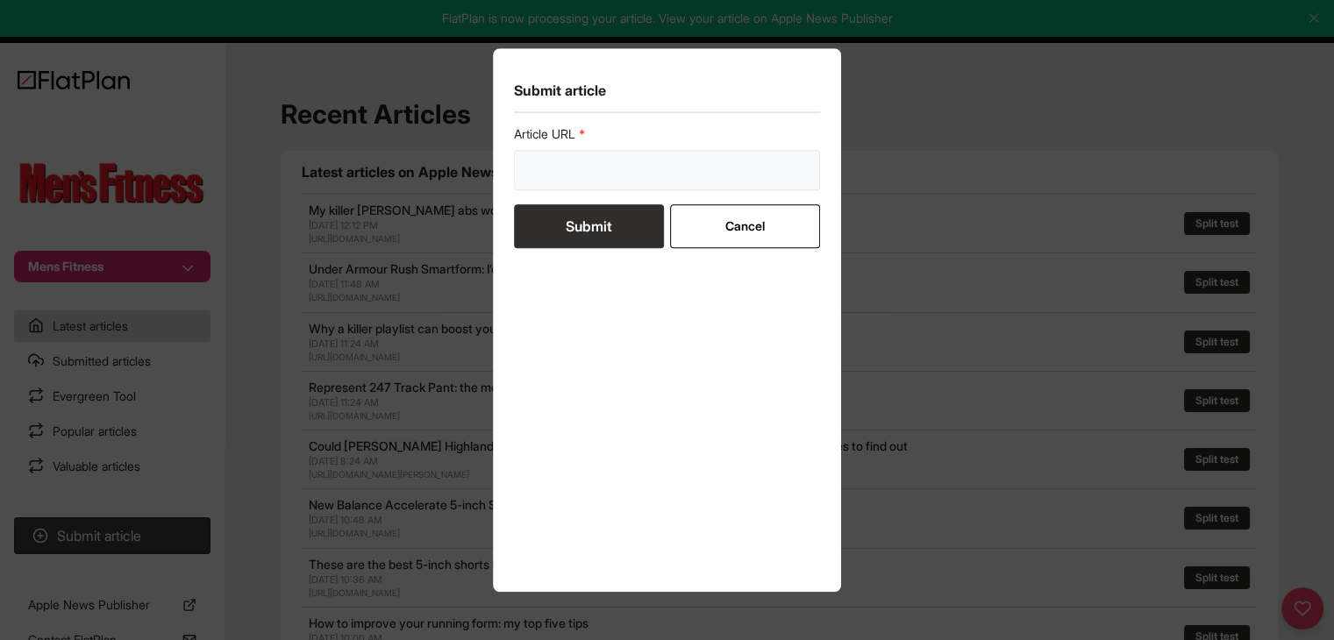
click at [580, 182] on input "url" at bounding box center [667, 170] width 307 height 40
paste input "https://mensfitness.co.uk/features/infertility/"
click at [642, 148] on div "Article URL https://mensfitness.co.uk/features/infertility/" at bounding box center [667, 157] width 307 height 65
click at [636, 174] on input "https://mensfitness.co.uk/features/infertility/" at bounding box center [667, 170] width 307 height 40
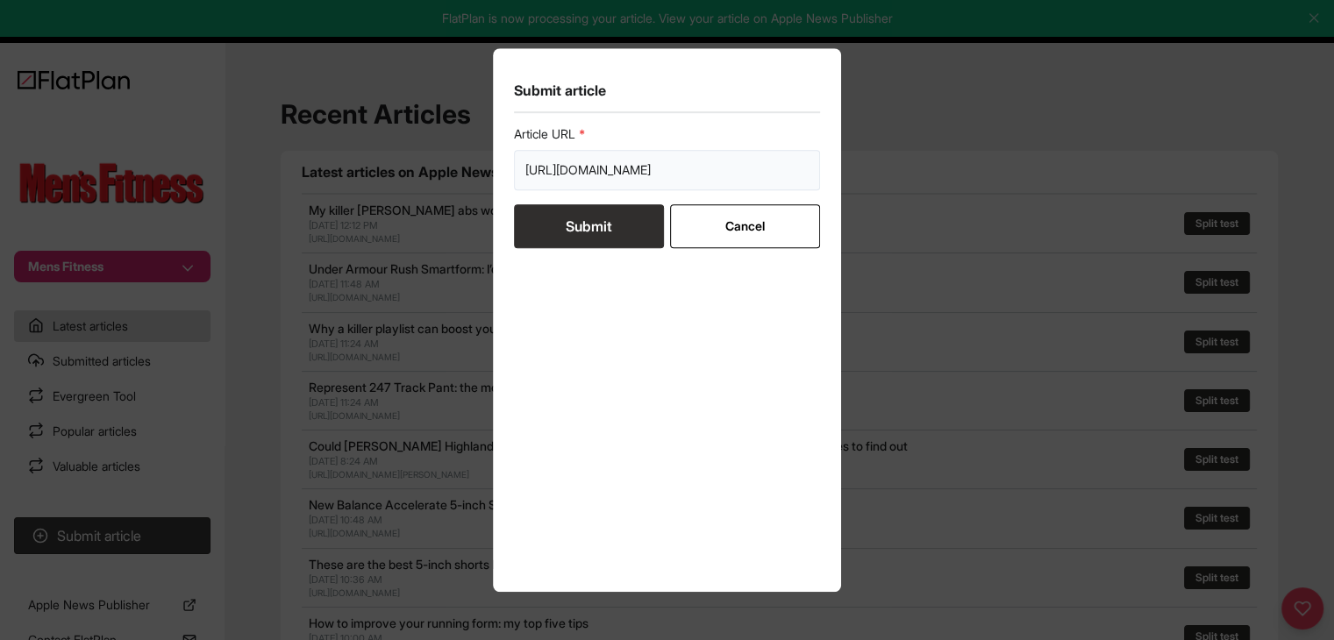
click at [636, 174] on input "https://mensfitness.co.uk/features/infertility/" at bounding box center [667, 170] width 307 height 40
paste input "review/best-supplements-for-muscle-growth"
type input "https://mensfitness.co.uk/review/best-supplements-for-muscle-growth/"
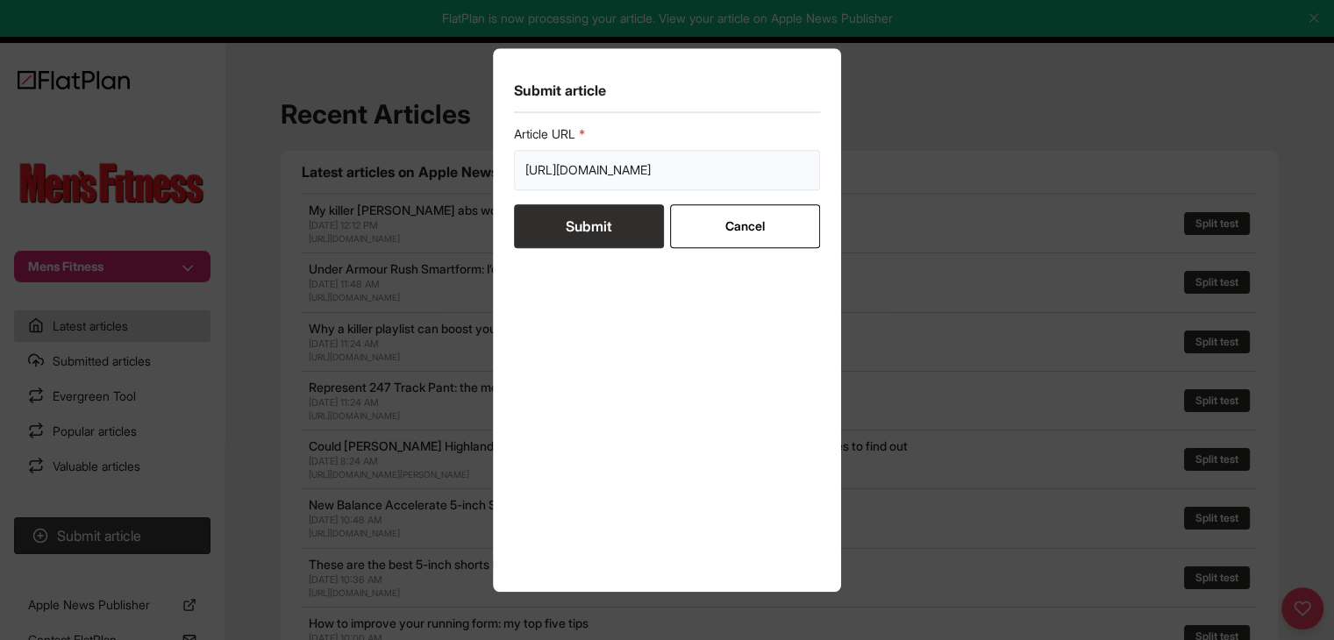
click at [578, 158] on input "https://mensfitness.co.uk/review/best-supplements-for-muscle-growth/" at bounding box center [667, 170] width 307 height 40
click at [579, 158] on input "https://mensfitness.co.uk/review/best-supplements-for-muscle-growth/" at bounding box center [667, 170] width 307 height 40
click at [579, 159] on input "https://mensfitness.co.uk/review/best-supplements-for-muscle-growth/" at bounding box center [667, 170] width 307 height 40
click at [583, 239] on button "Submit" at bounding box center [589, 226] width 150 height 44
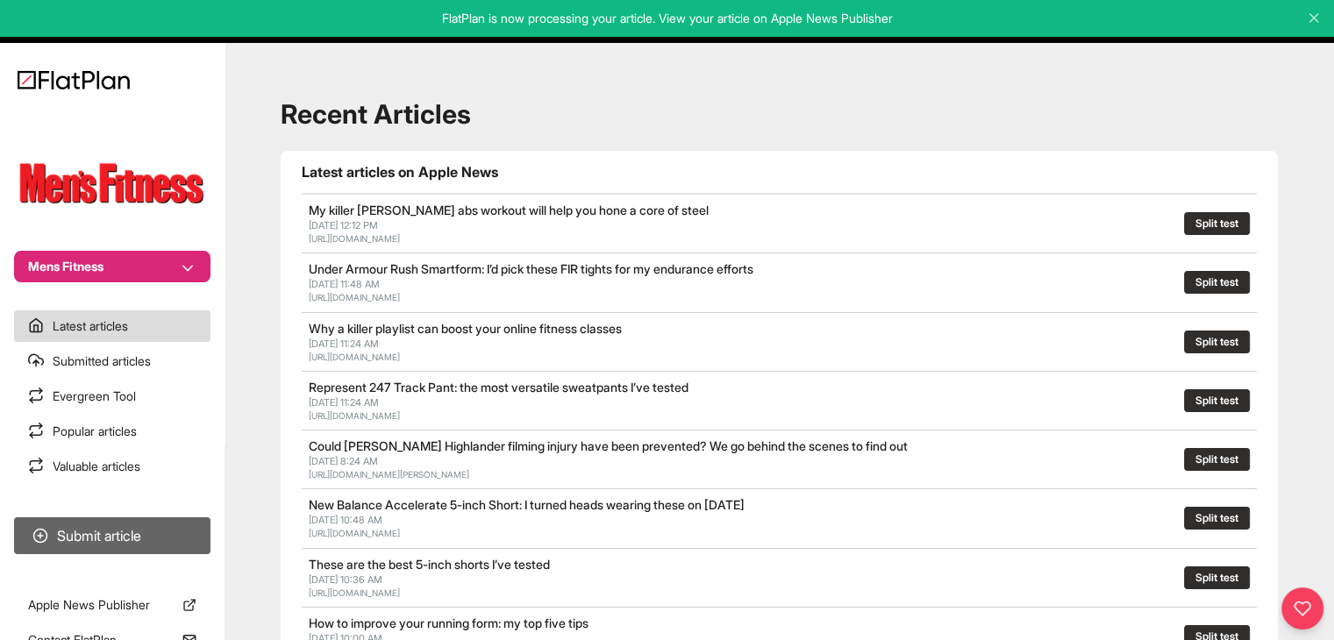
click at [160, 542] on button "Submit article" at bounding box center [112, 535] width 196 height 37
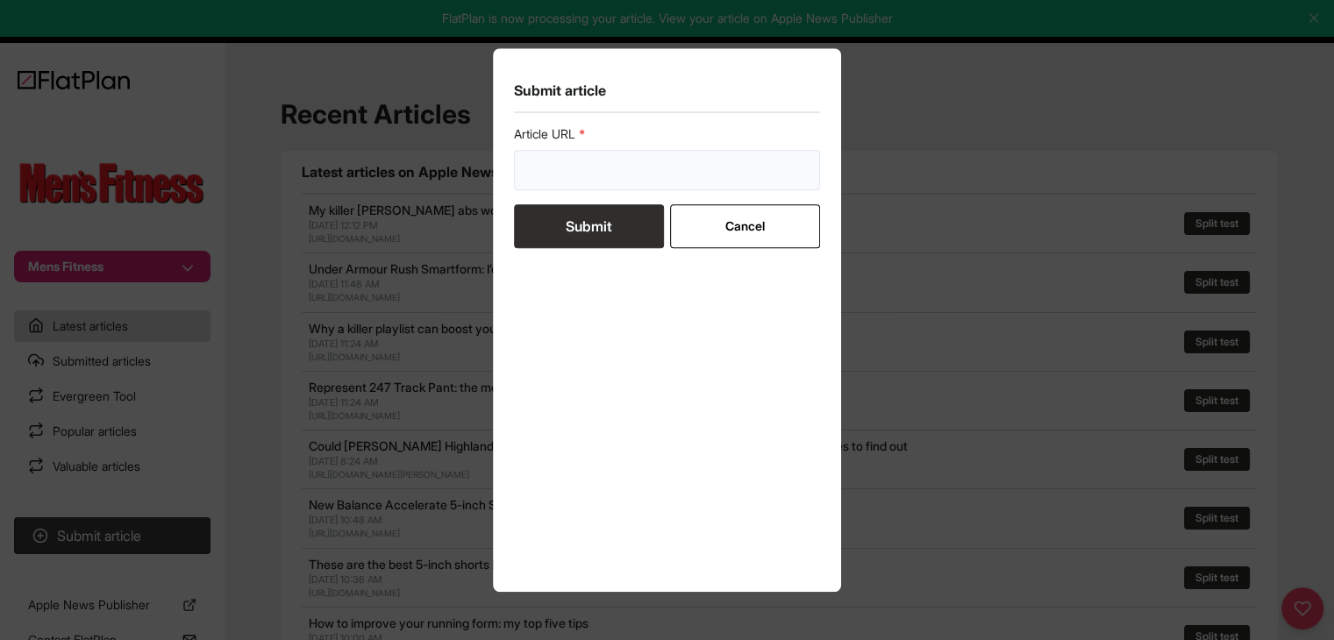
drag, startPoint x: 559, startPoint y: 177, endPoint x: 558, endPoint y: 200, distance: 22.8
click at [559, 177] on input "url" at bounding box center [667, 170] width 307 height 40
paste input "https://mensfitness.co.uk/review/best-adjustable-dumbbells/"
type input "https://mensfitness.co.uk/review/best-adjustable-dumbbells/"
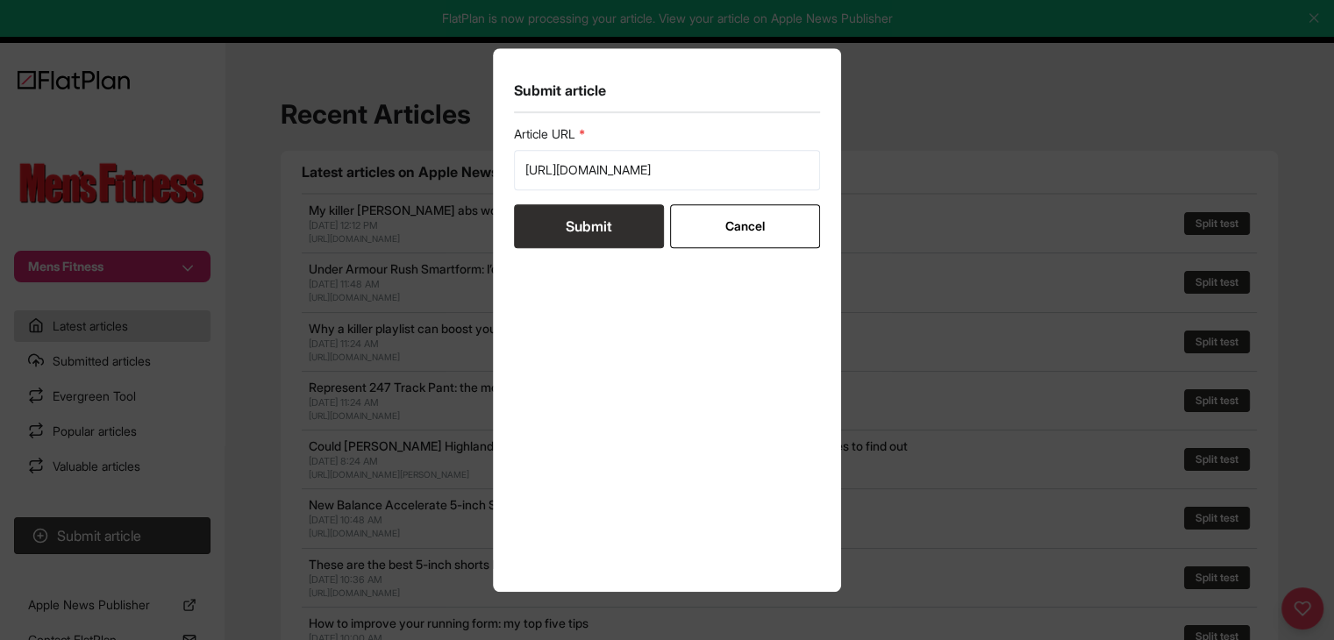
click at [561, 218] on button "Submit" at bounding box center [589, 226] width 150 height 44
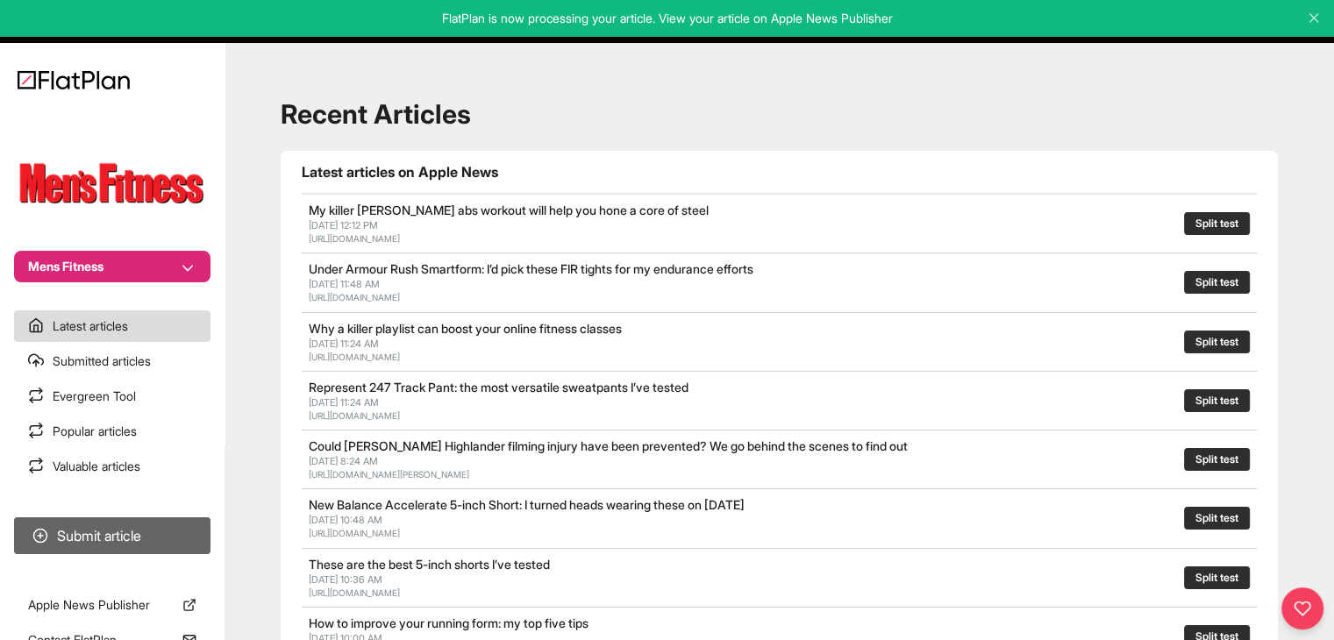
click at [120, 525] on button "Submit article" at bounding box center [112, 535] width 196 height 37
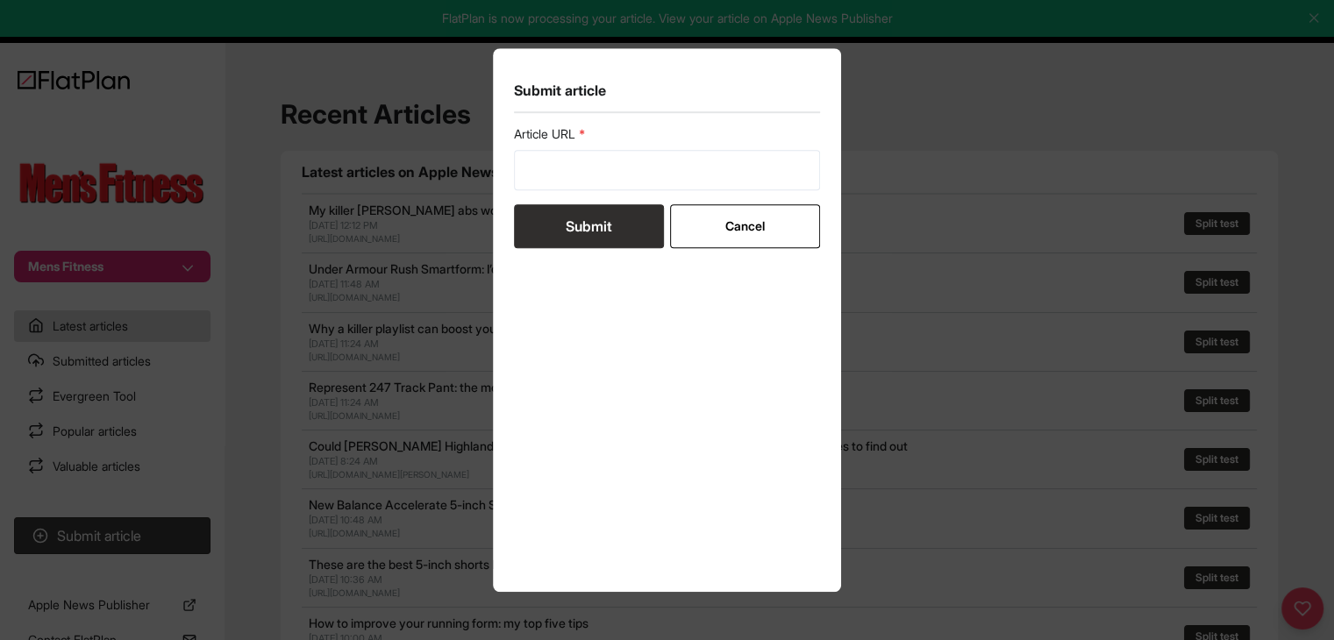
click at [573, 147] on div "Article URL" at bounding box center [667, 157] width 307 height 65
click at [573, 159] on input "url" at bounding box center [667, 170] width 307 height 40
paste input "https://mensfitness.co.uk/review/best-pre-workout-powders/"
type input "https://mensfitness.co.uk/review/best-pre-workout-powders/"
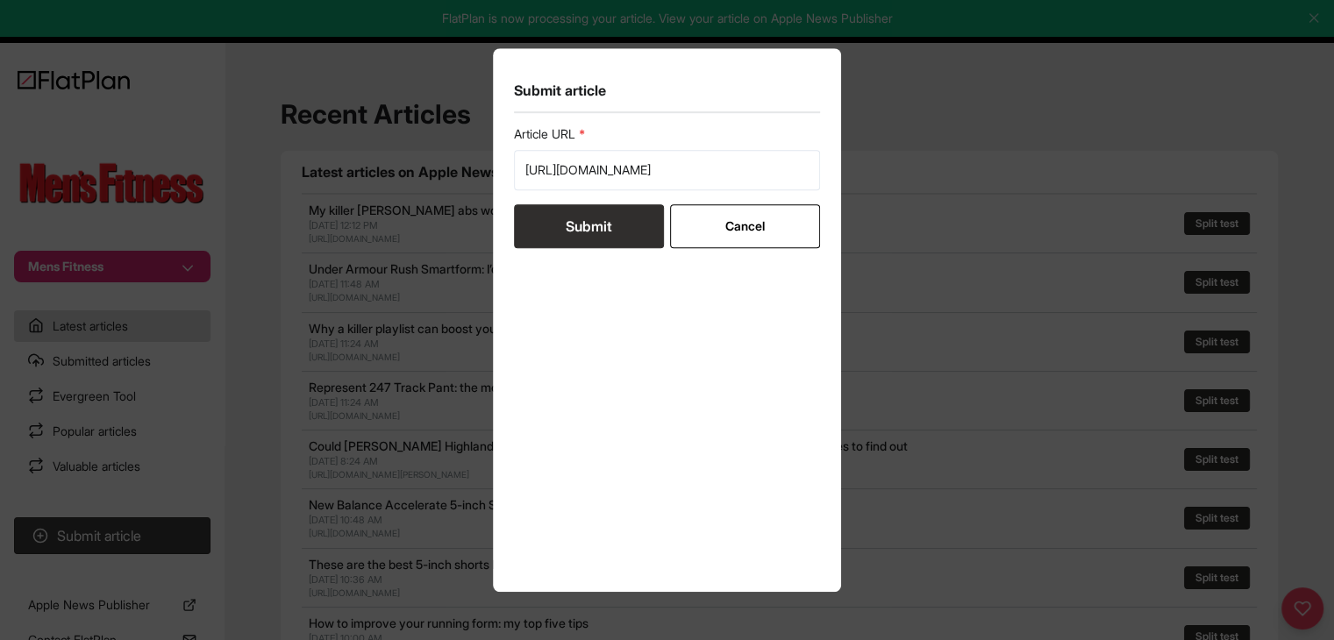
scroll to position [0, 0]
click at [580, 222] on button "Submit" at bounding box center [589, 226] width 150 height 44
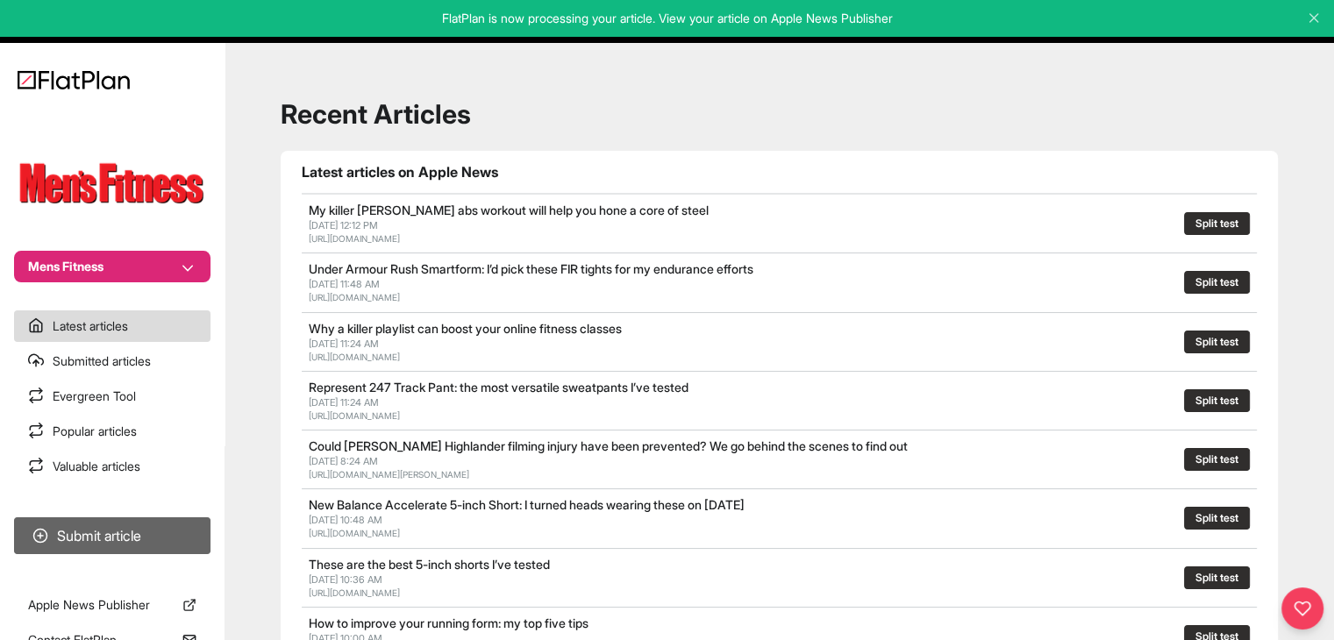
click at [179, 527] on button "Submit article" at bounding box center [112, 535] width 196 height 37
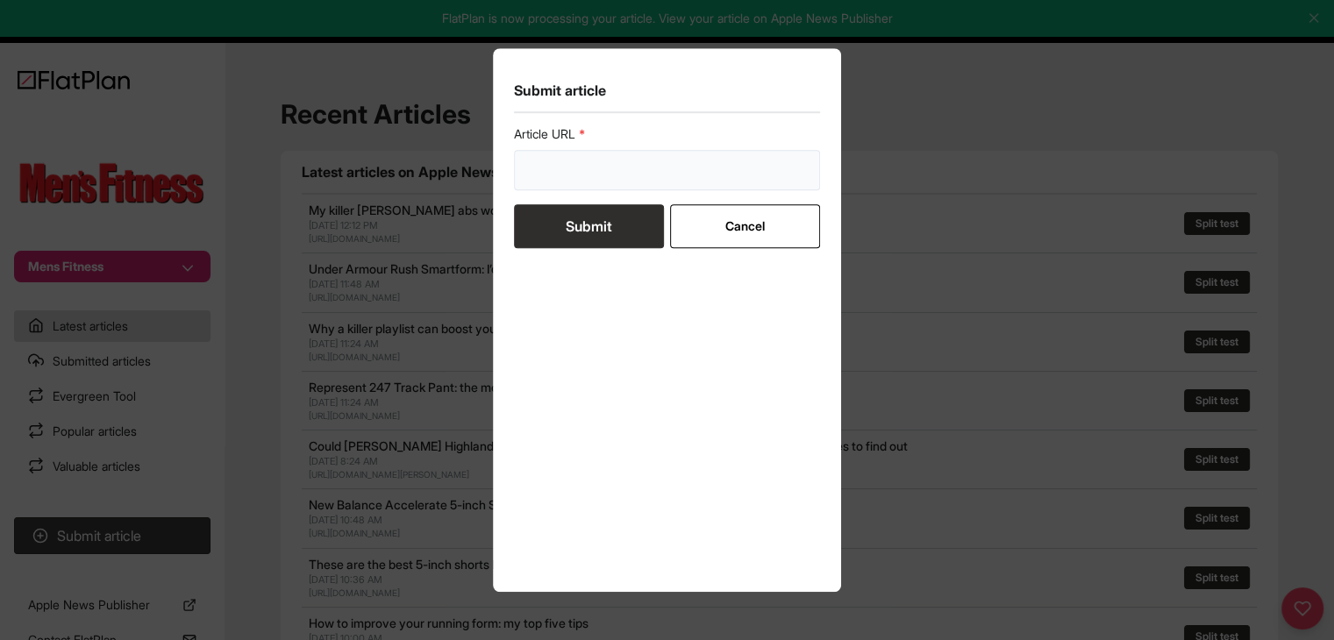
click at [535, 190] on form "Article URL Submit Cancel" at bounding box center [667, 186] width 307 height 123
paste input "https://mensfitness.co.uk/review/best-running-tops/"
type input "https://mensfitness.co.uk/review/best-running-tops/"
click at [543, 214] on button "Submit" at bounding box center [589, 226] width 150 height 44
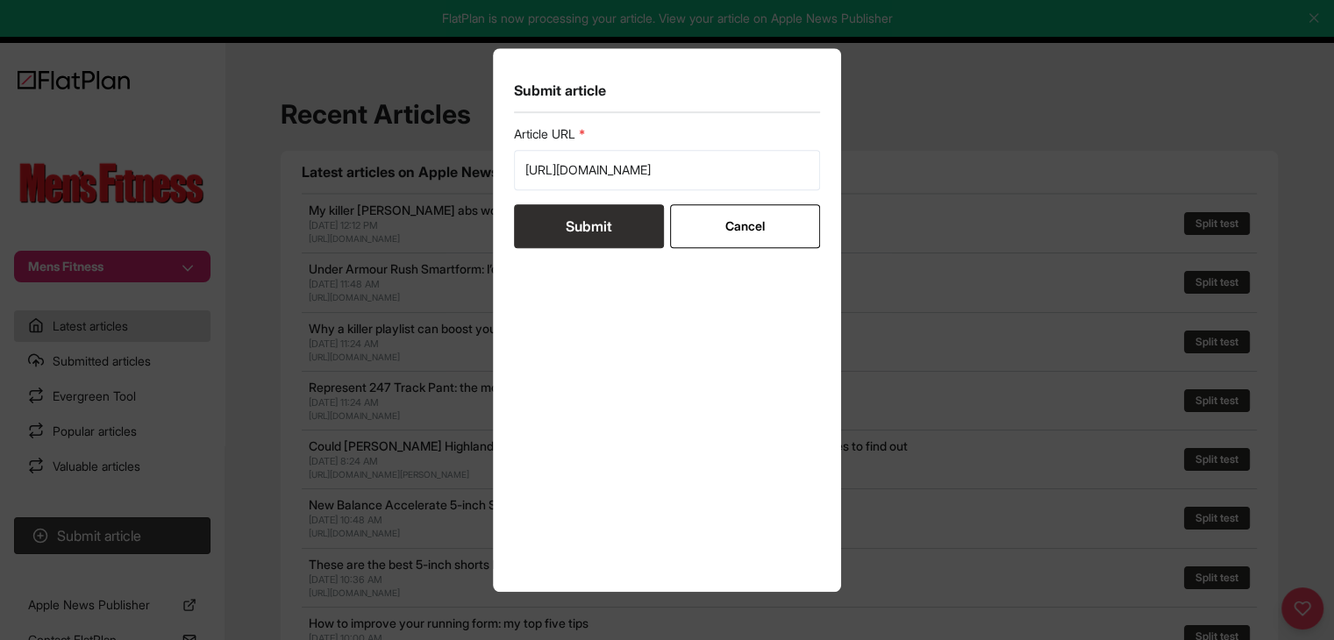
scroll to position [0, 0]
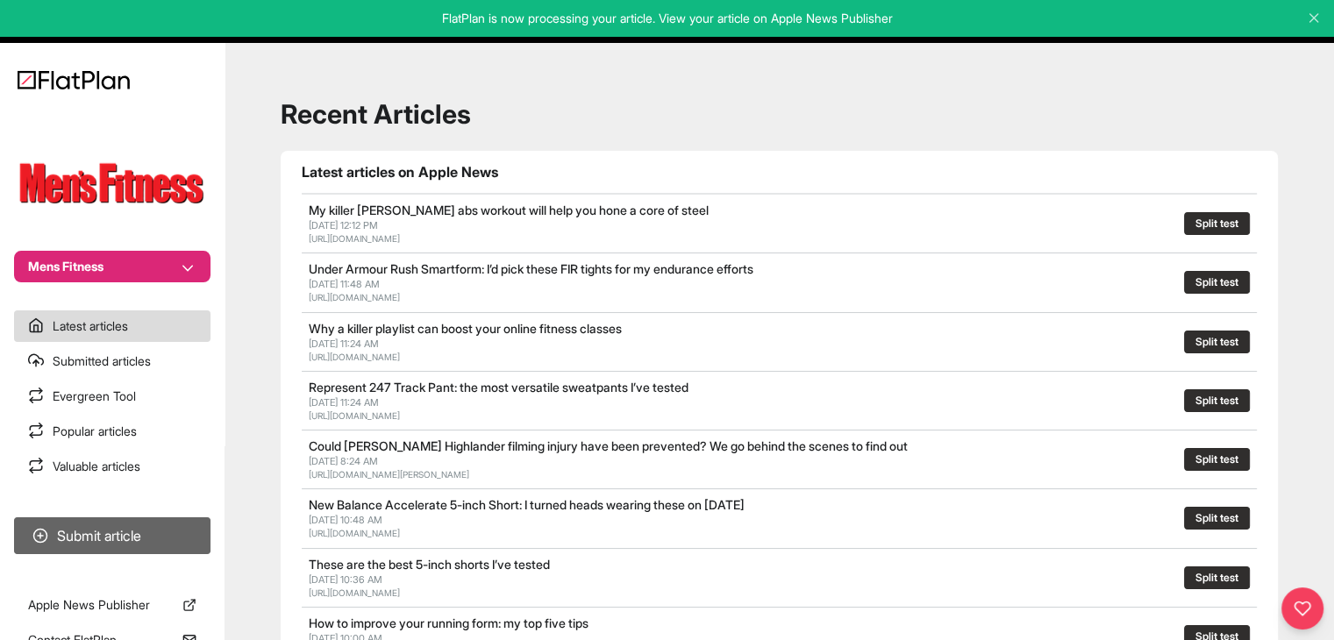
click at [199, 545] on button "Submit article" at bounding box center [112, 535] width 196 height 37
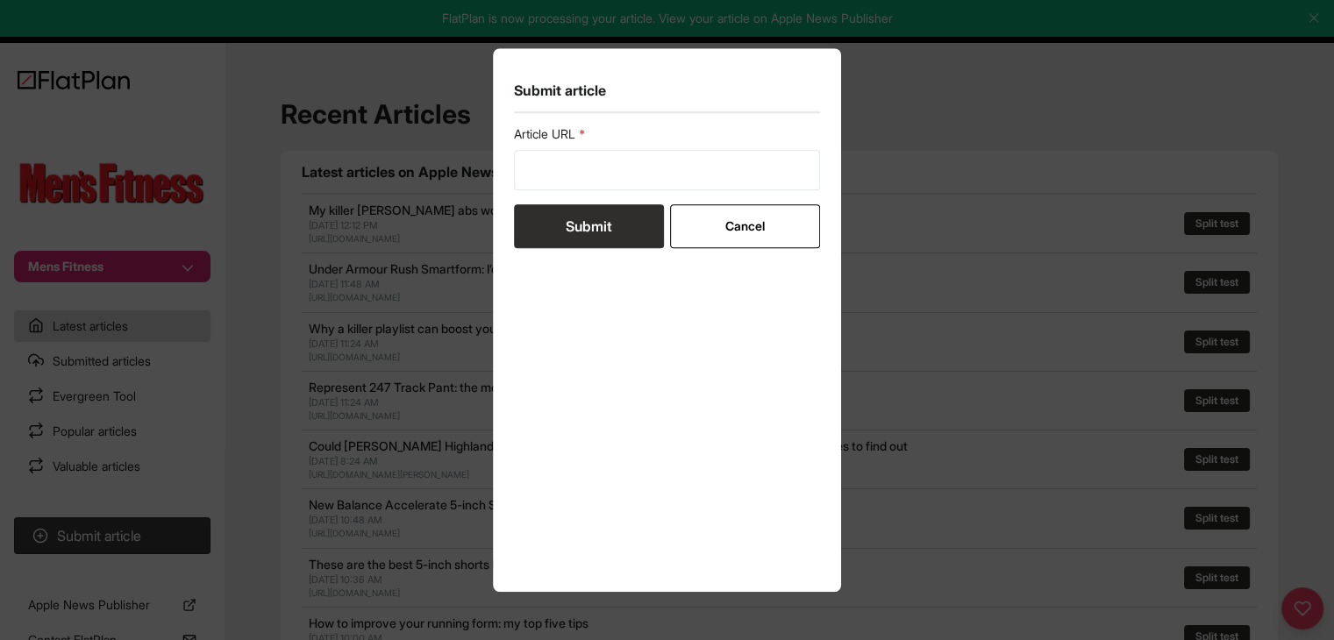
click at [530, 195] on form "Article URL Submit Cancel" at bounding box center [667, 186] width 307 height 123
click at [550, 185] on input "url" at bounding box center [667, 170] width 307 height 40
paste input "https://mensfitness.co.uk/review/stubble-co-adventure-bag-review/"
type input "https://mensfitness.co.uk/review/stubble-co-adventure-bag-review/"
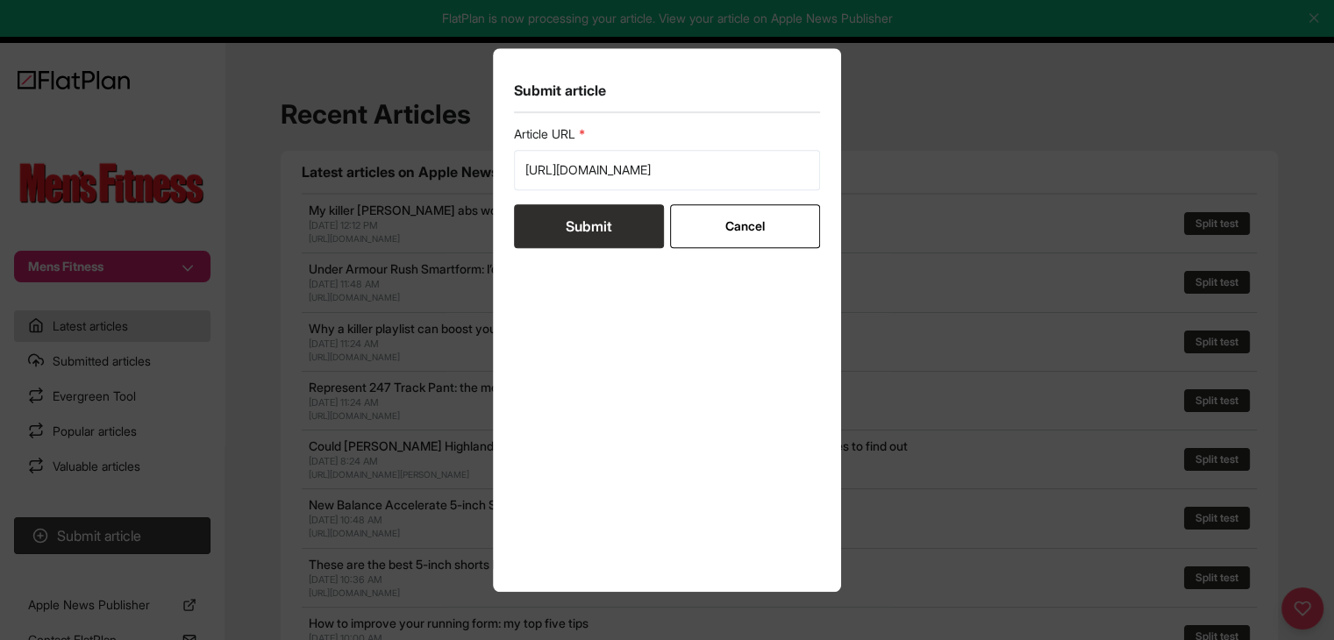
click at [556, 217] on button "Submit" at bounding box center [589, 226] width 150 height 44
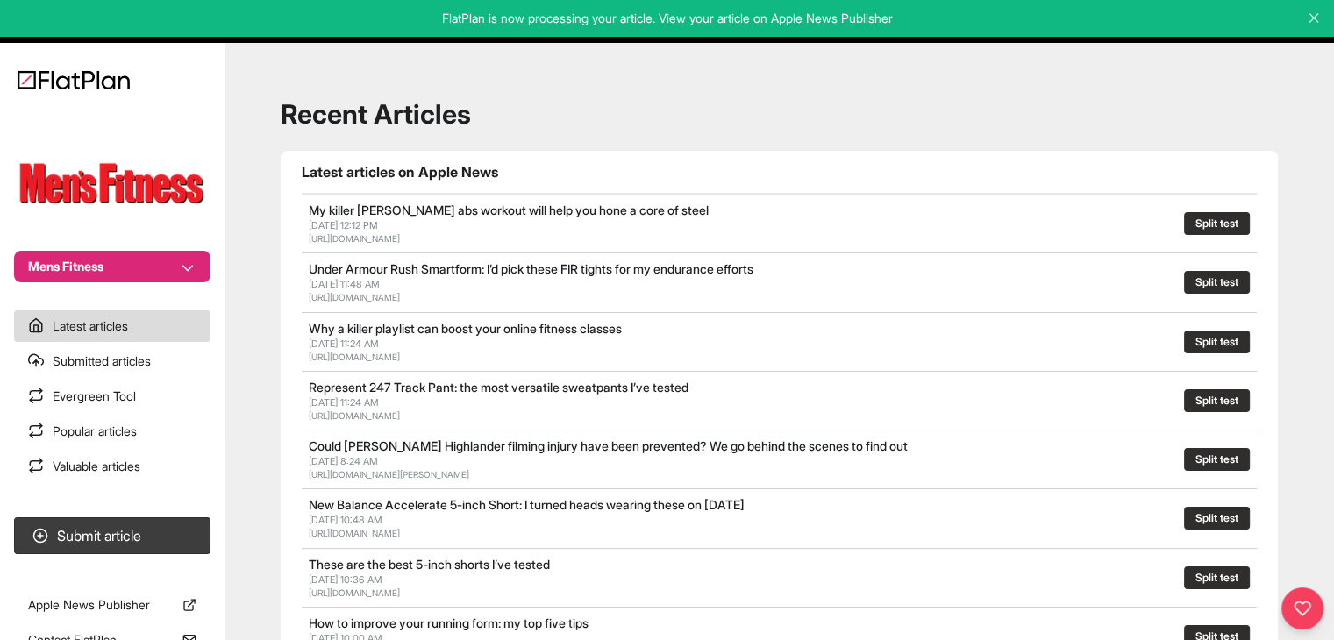
drag, startPoint x: 182, startPoint y: 516, endPoint x: 209, endPoint y: 515, distance: 26.4
click at [182, 516] on section "Submit article" at bounding box center [112, 535] width 224 height 51
click at [204, 530] on button "Submit article" at bounding box center [112, 535] width 196 height 37
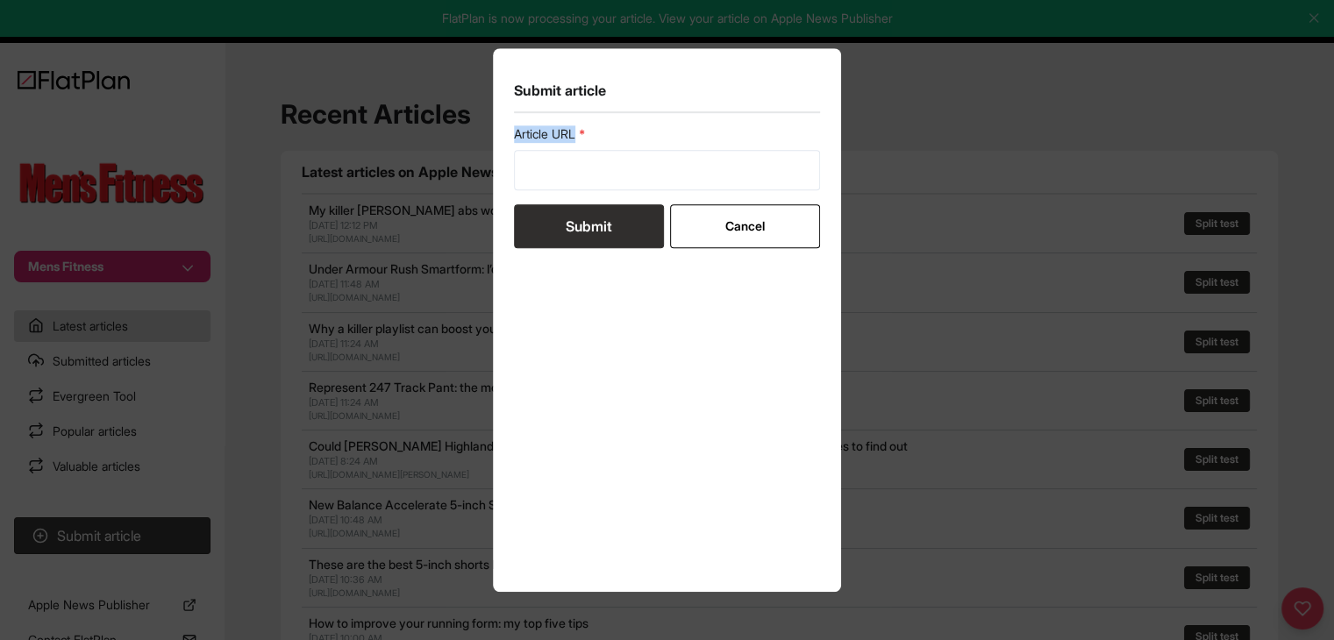
click at [530, 187] on form "Article URL Submit Cancel" at bounding box center [667, 186] width 307 height 123
drag, startPoint x: 561, startPoint y: 161, endPoint x: 562, endPoint y: 171, distance: 9.7
click at [562, 161] on input "url" at bounding box center [667, 170] width 307 height 40
click at [578, 167] on input "url" at bounding box center [667, 170] width 307 height 40
paste input "https://mensfitness.co.uk/news/quality-not-quantity-3/"
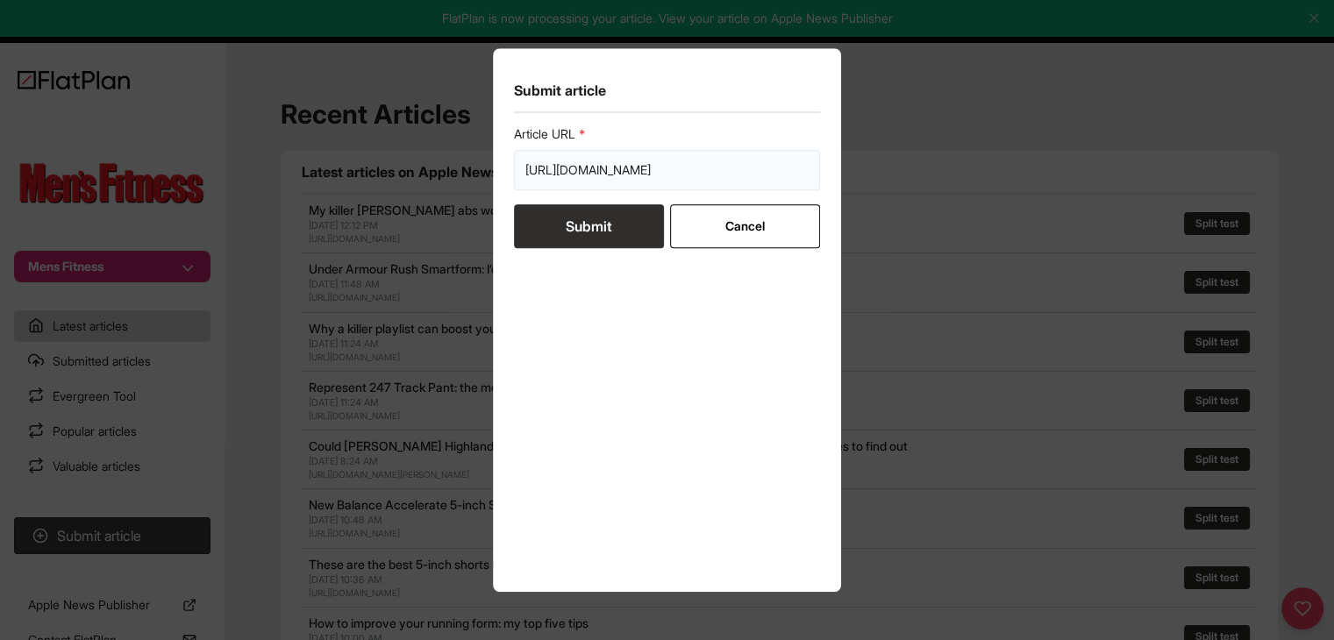
scroll to position [0, 35]
type input "https://mensfitness.co.uk/news/quality-not-quantity-3/"
click at [589, 208] on button "Submit" at bounding box center [589, 226] width 150 height 44
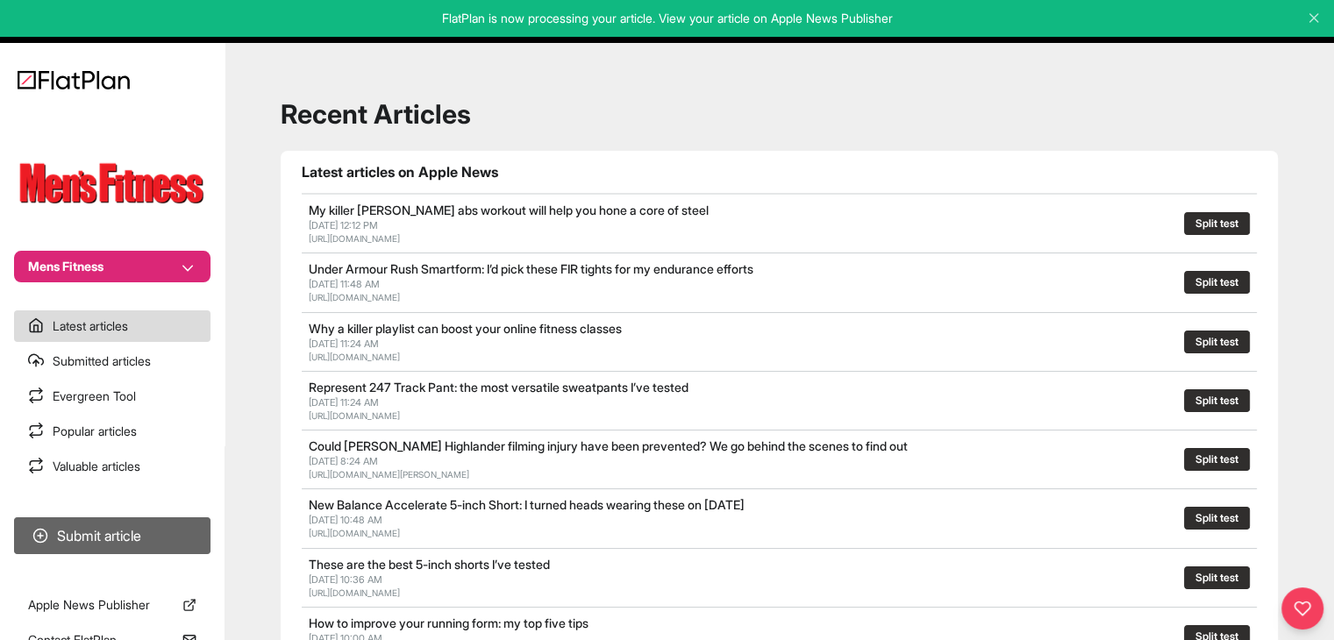
click at [201, 542] on button "Submit article" at bounding box center [112, 535] width 196 height 37
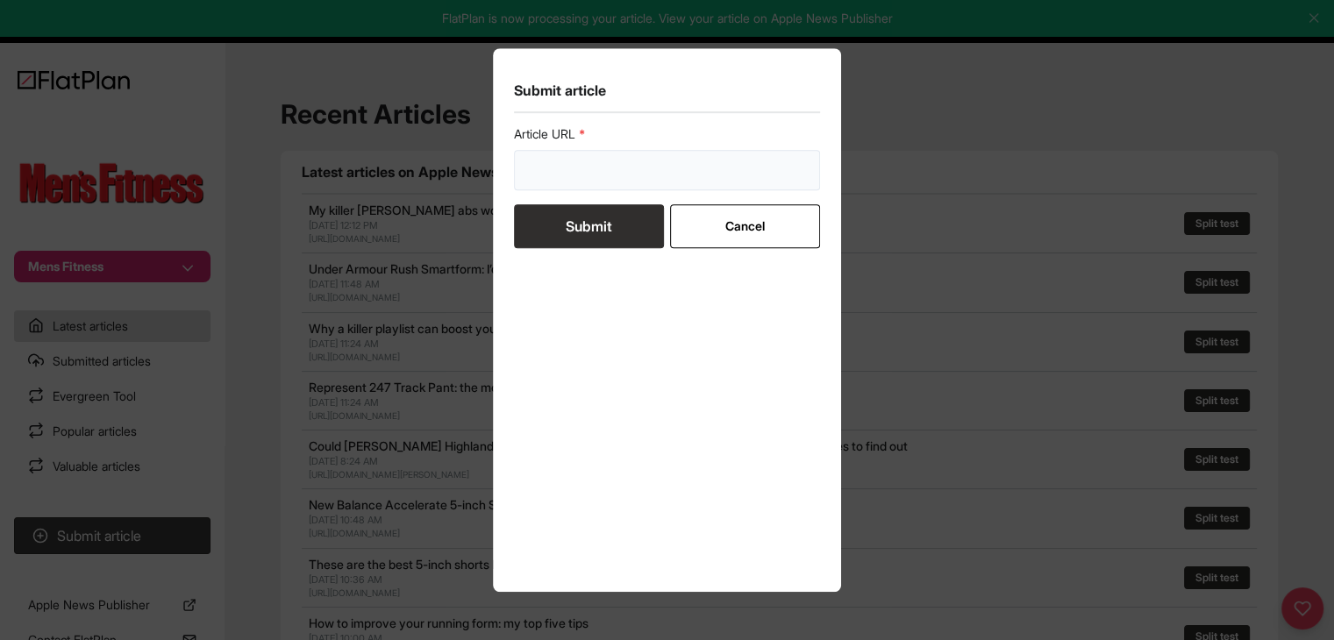
click at [623, 162] on input "url" at bounding box center [667, 170] width 307 height 40
paste input "https://mensfitness.co.uk/news/treat-swimmers-ear/"
type input "https://mensfitness.co.uk/news/treat-swimmers-ear/"
click at [588, 221] on button "Submit" at bounding box center [589, 226] width 150 height 44
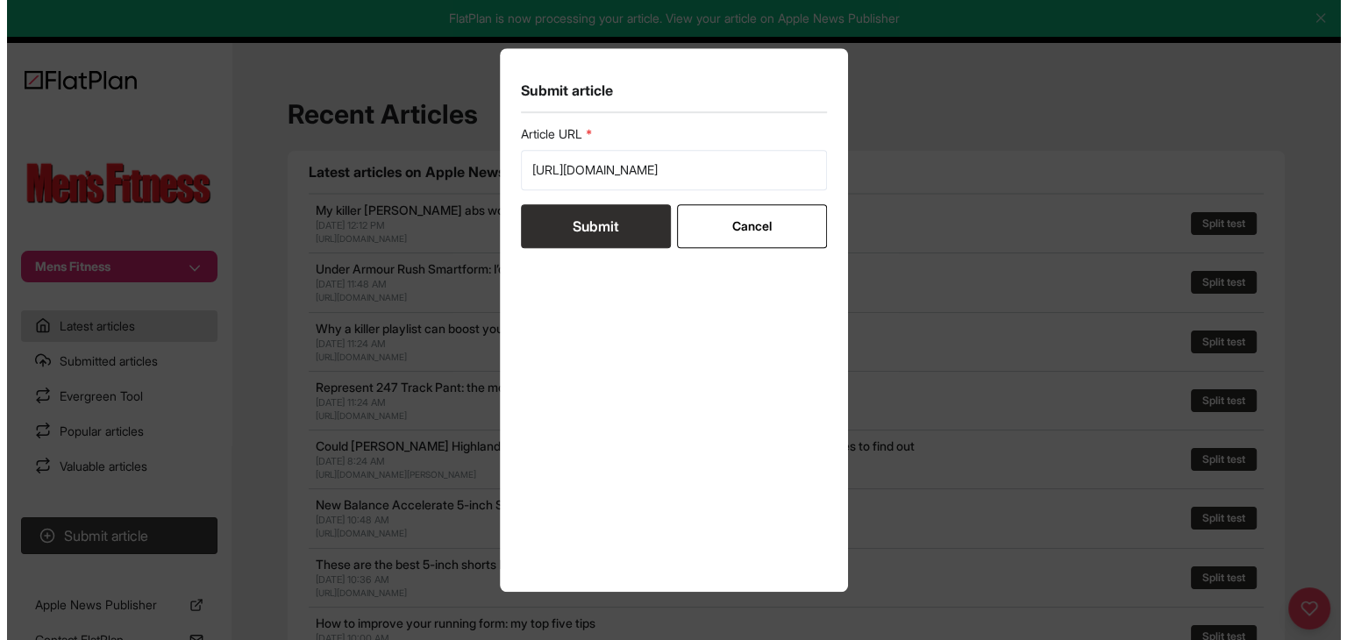
scroll to position [0, 0]
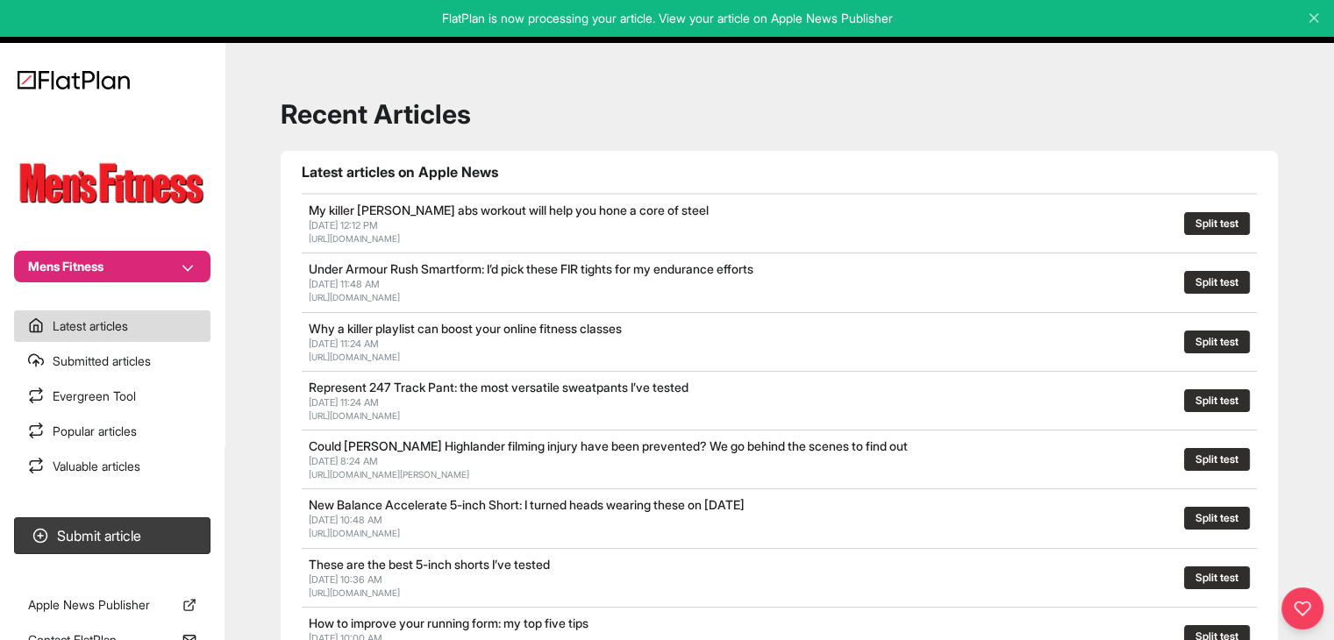
click at [189, 261] on button "Mens Fitness" at bounding box center [112, 267] width 196 height 32
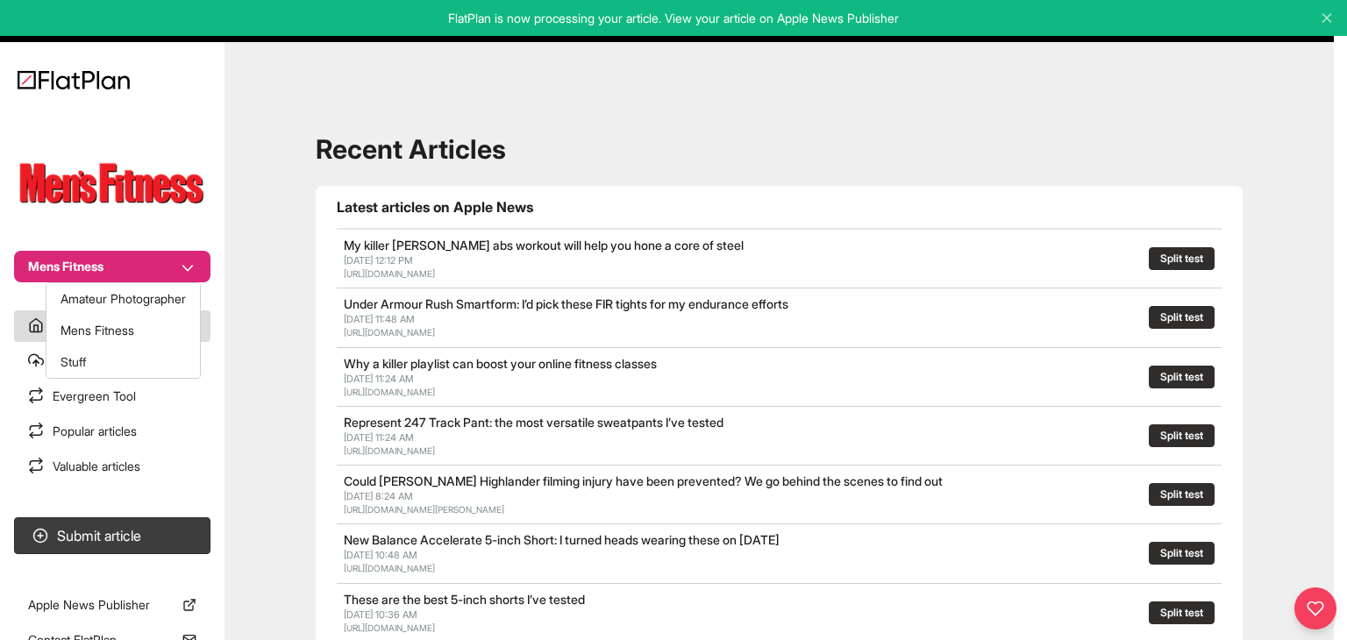
click at [165, 281] on body "FlatPlan is now processing your article. View your article on Apple News Publis…" at bounding box center [667, 320] width 1334 height 640
click at [159, 294] on button "Amateur Photographer" at bounding box center [122, 299] width 153 height 32
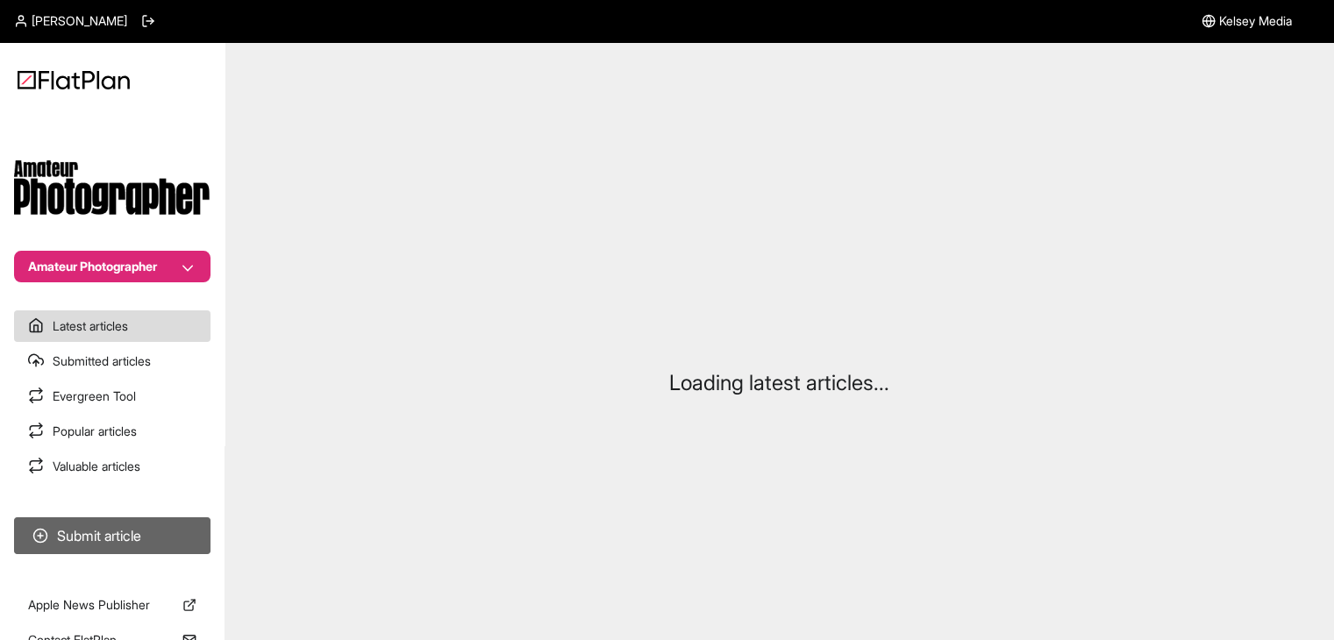
click at [144, 520] on button "Submit article" at bounding box center [112, 535] width 196 height 37
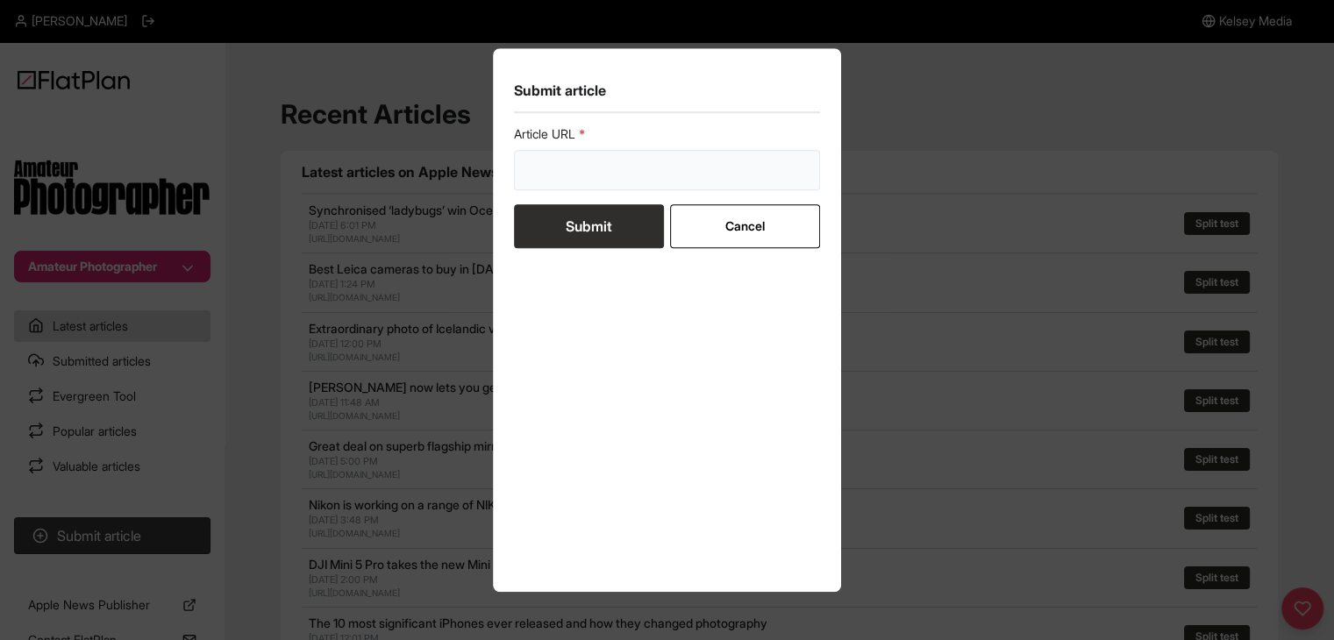
click at [656, 183] on input "url" at bounding box center [667, 170] width 307 height 40
paste input "https://www.stuff.tv/features/ranked-every-iphone-in-order-greatness/"
type input "https://www.stuff.tv/features/ranked-every-iphone-in-order-greatness/"
click at [610, 225] on form "Article URL https://www.stuff.tv/features/ranked-every-iphone-in-order-greatnes…" at bounding box center [667, 186] width 307 height 123
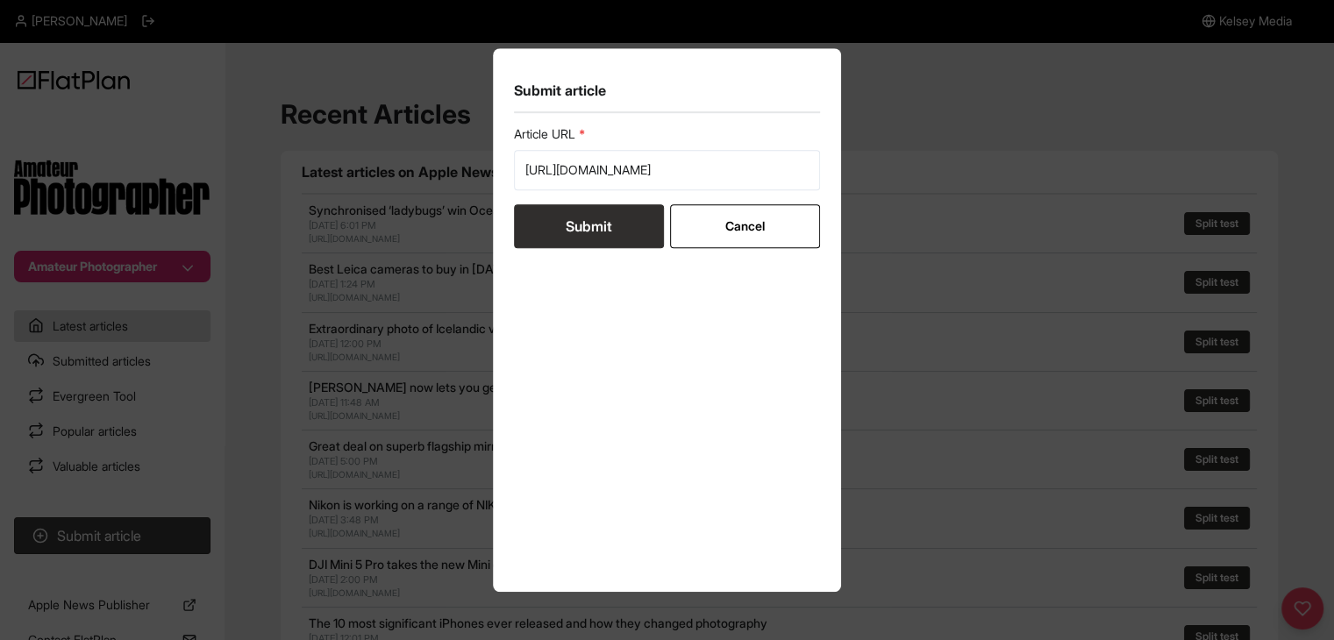
scroll to position [0, 0]
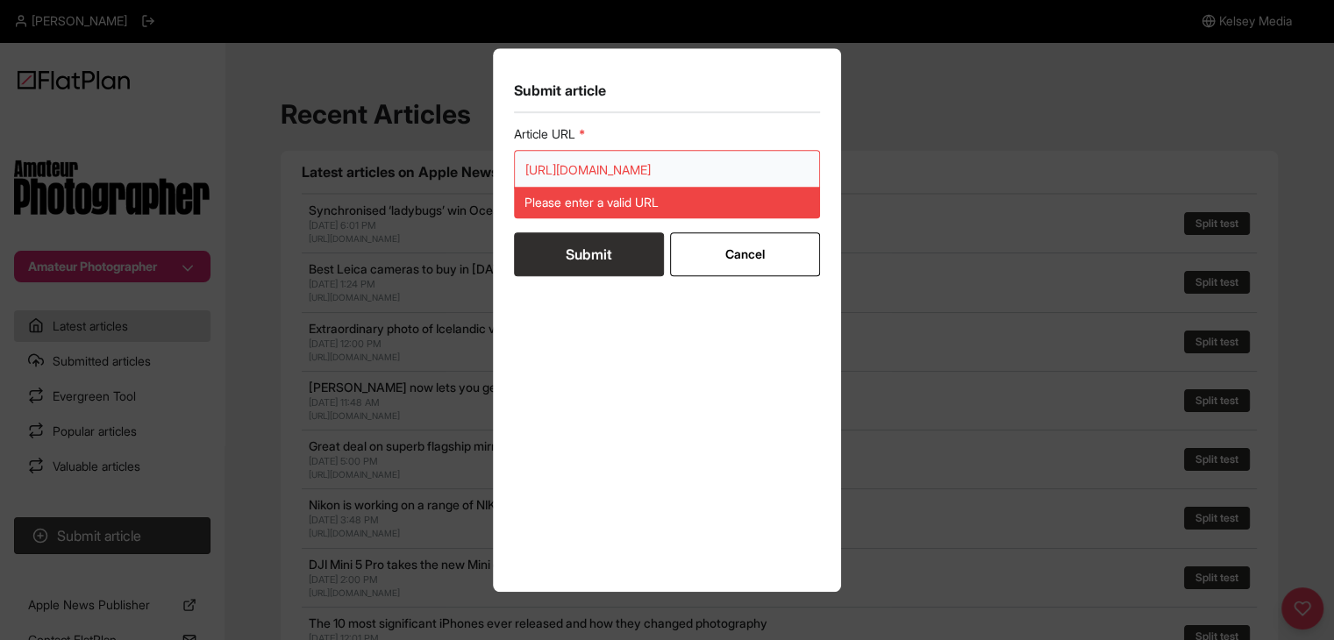
click at [585, 169] on input "https://www.stuff.tv/features/ranked-every-iphone-in-order-greatness/" at bounding box center [667, 170] width 307 height 40
paste input "amateurphotographer.com/latest/opinion/why-i-choose-to-use-an-iphone-for-photog…"
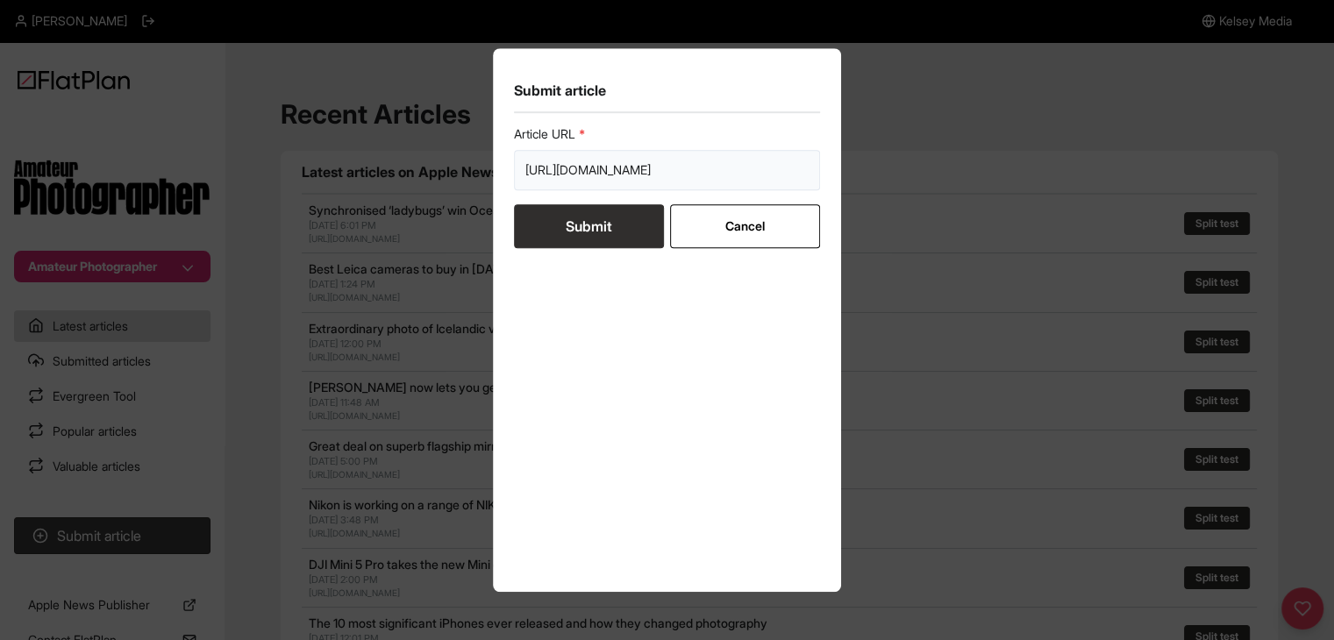
scroll to position [0, 488]
type input "https://amateurphotographer.com/latest/opinion/why-i-choose-to-use-an-iphone-fo…"
click at [591, 231] on button "Submit" at bounding box center [589, 226] width 150 height 44
